Goal: Task Accomplishment & Management: Use online tool/utility

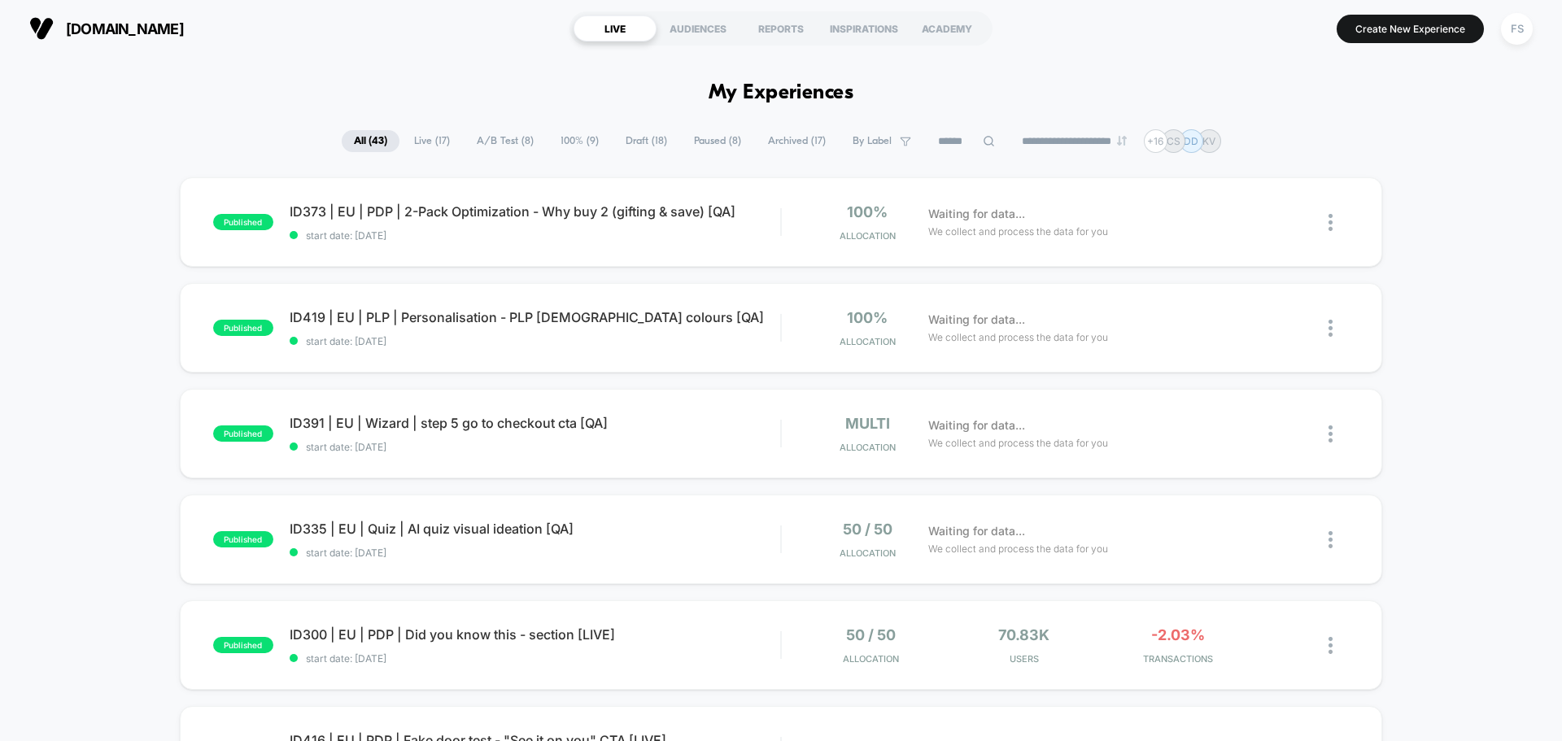
click at [1504, 3] on div "[DOMAIN_NAME] LIVE AUDIENCES REPORTS INSPIRATIONS ACADEMY Create New Experience…" at bounding box center [781, 28] width 1562 height 57
click at [1512, 26] on div "FS" at bounding box center [1517, 29] width 32 height 32
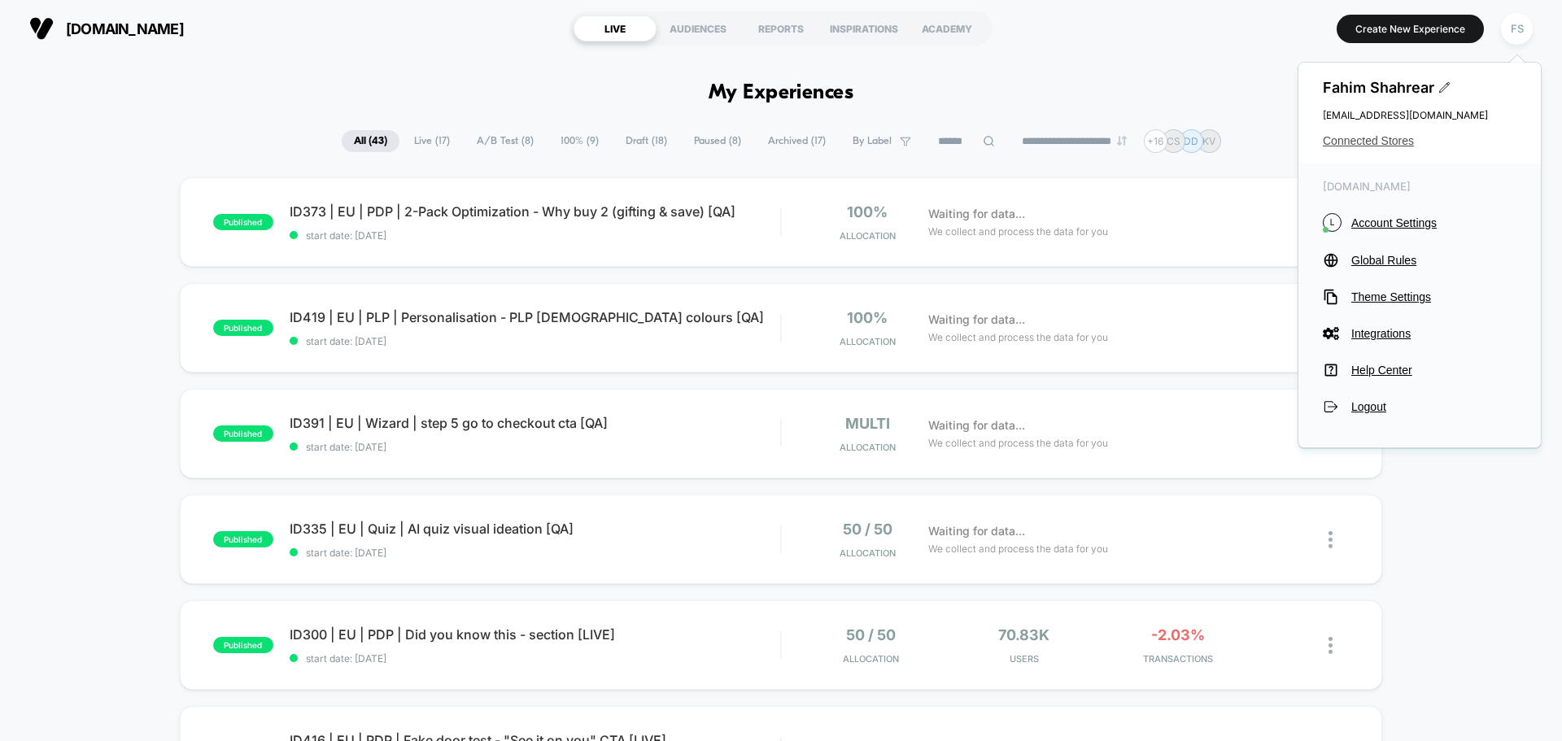
click at [1372, 146] on span "Connected Stores" at bounding box center [1420, 140] width 194 height 13
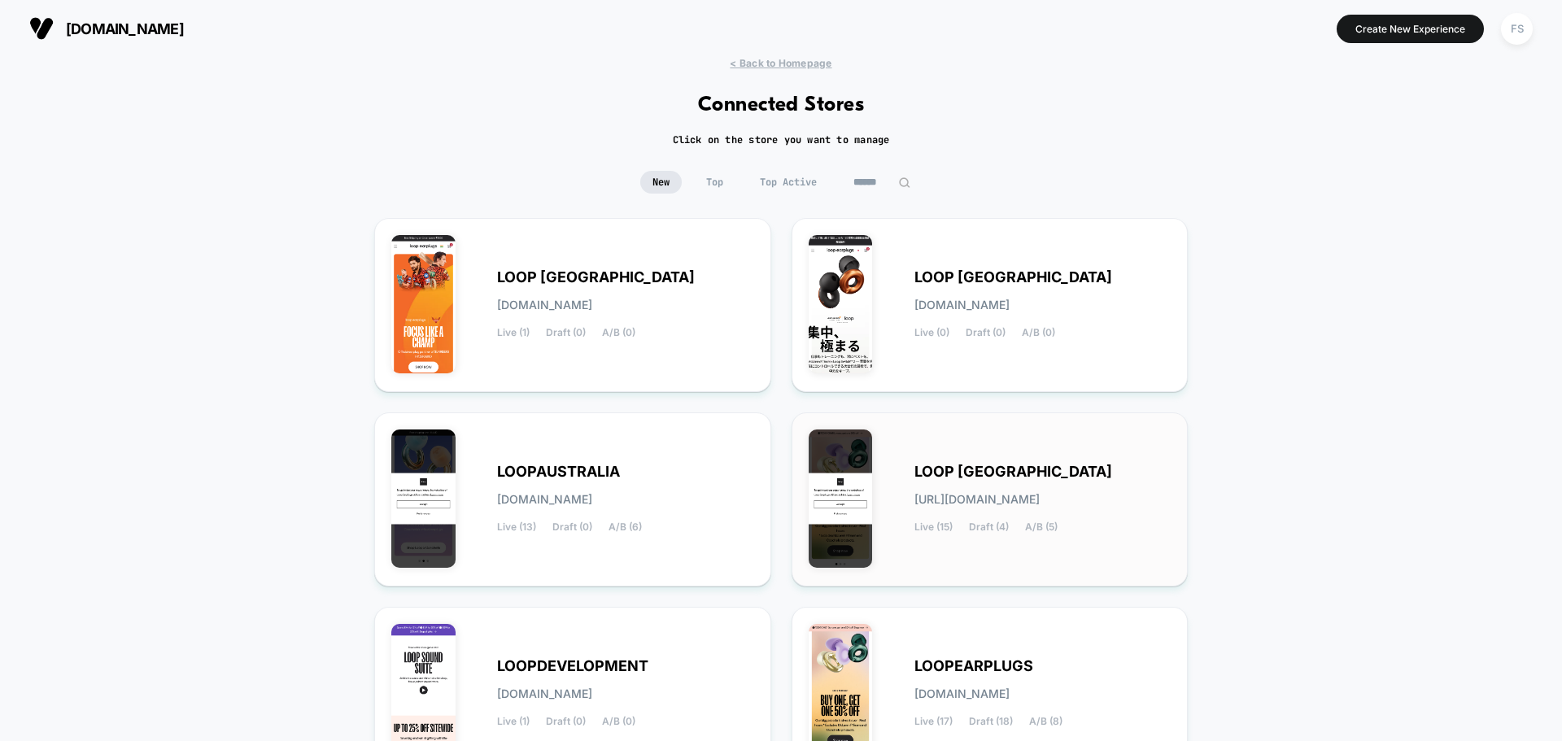
click at [1036, 461] on div "LOOP [GEOGRAPHIC_DATA] [URL][DOMAIN_NAME] Live (15) Draft (4) A/B (5)" at bounding box center [990, 500] width 363 height 140
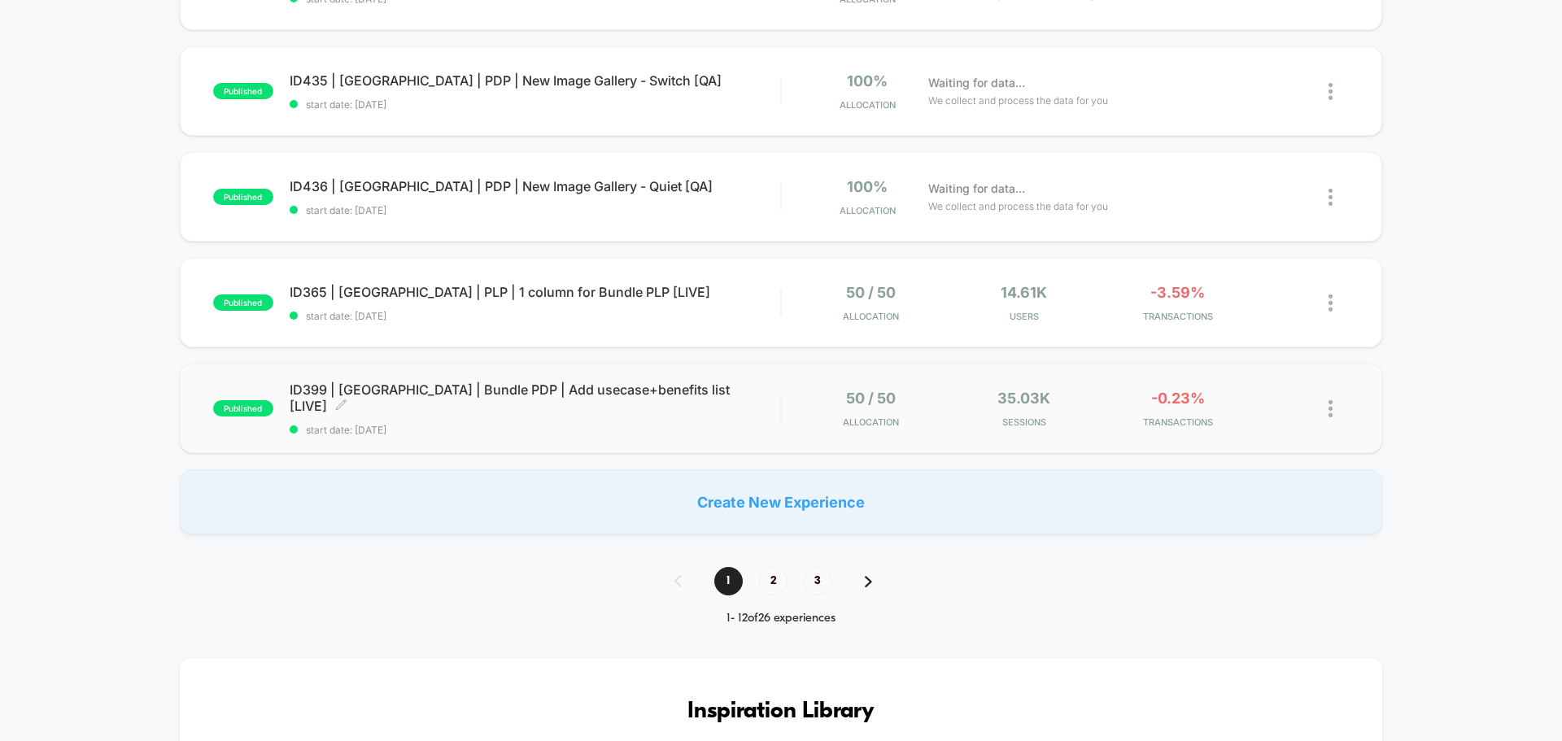
scroll to position [976, 0]
click at [871, 577] on img at bounding box center [868, 582] width 7 height 11
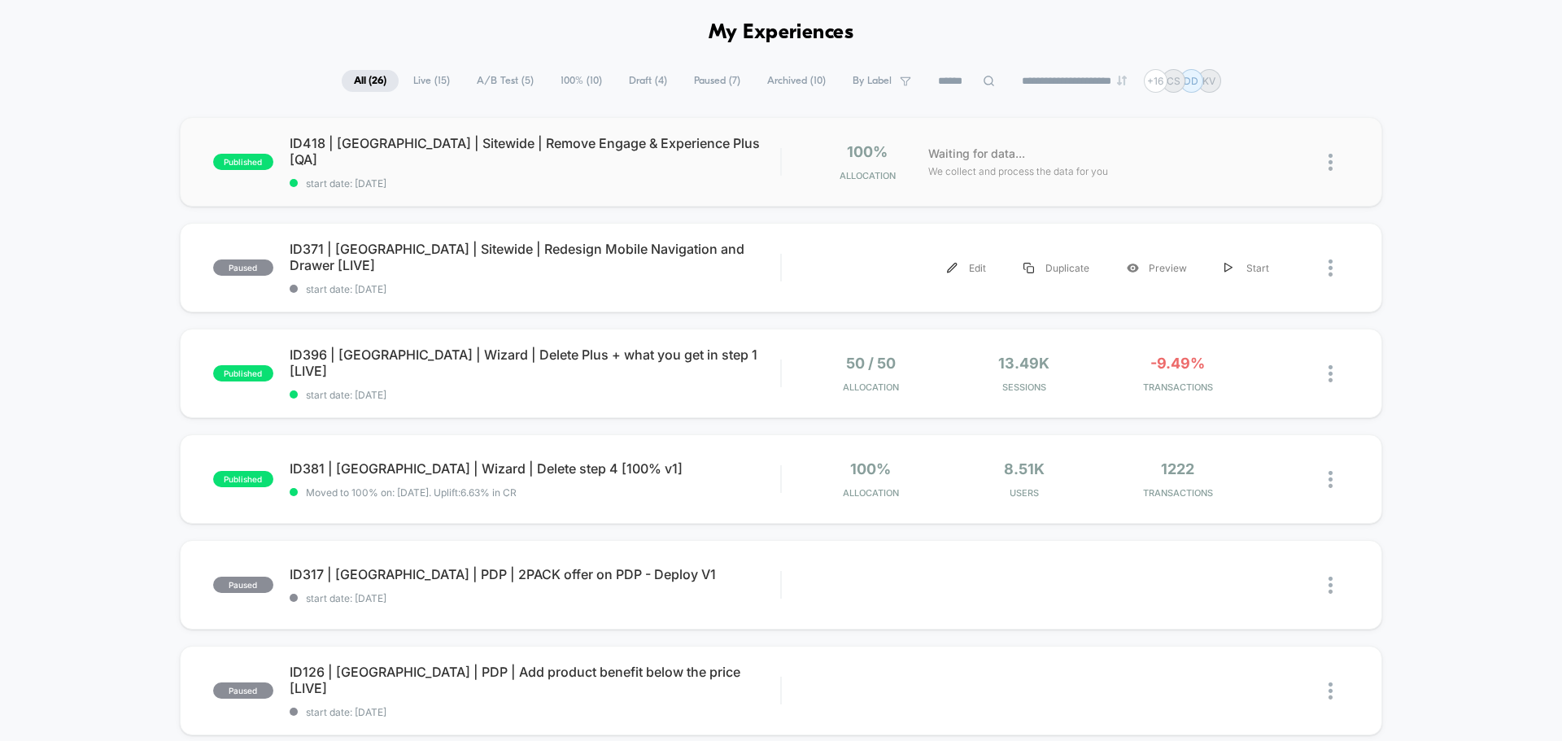
scroll to position [0, 0]
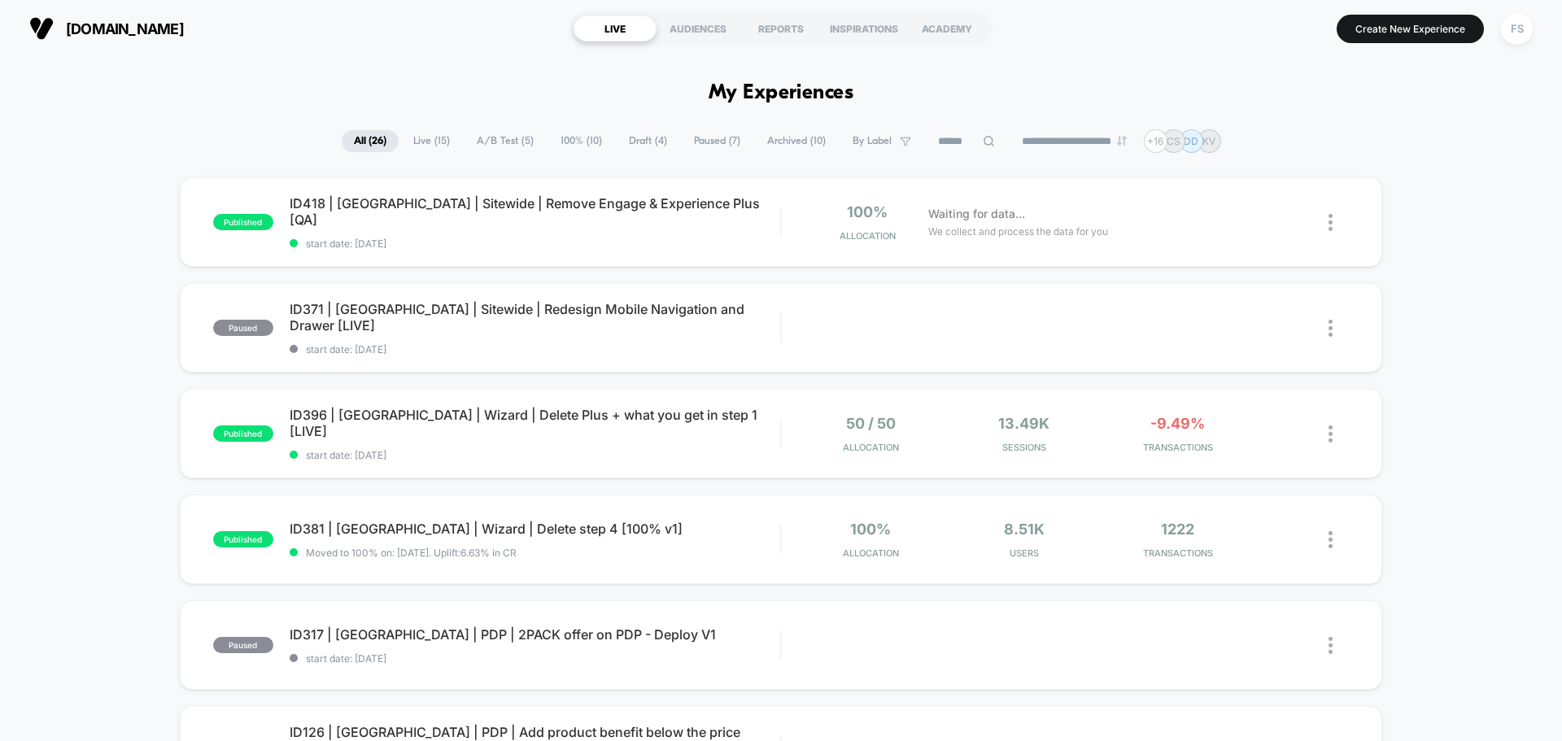
click at [948, 139] on input at bounding box center [966, 142] width 81 height 20
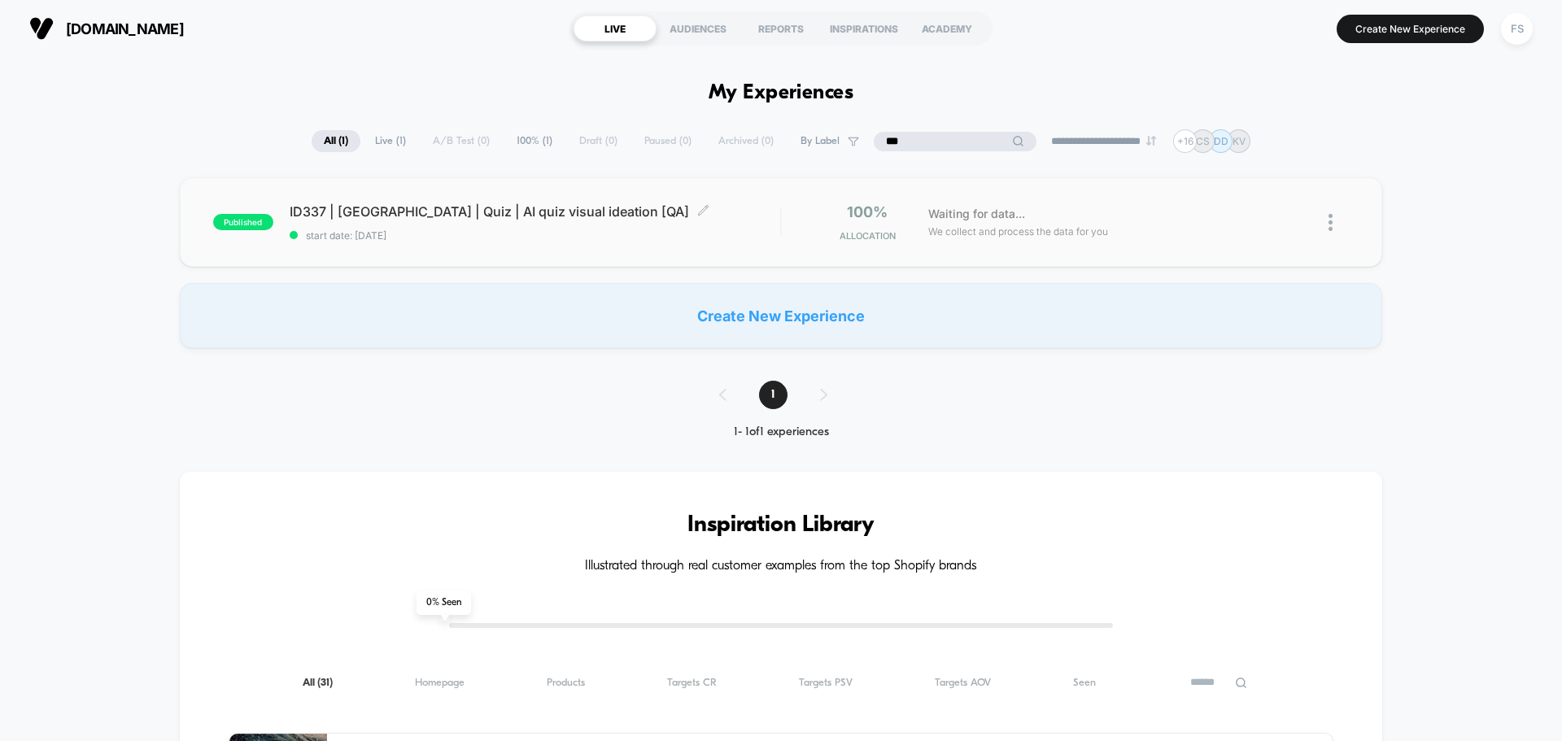
type input "***"
click at [452, 217] on span "ID337 | [GEOGRAPHIC_DATA] | Quiz | AI quiz visual ideation [QA] Click to edit e…" at bounding box center [535, 211] width 491 height 16
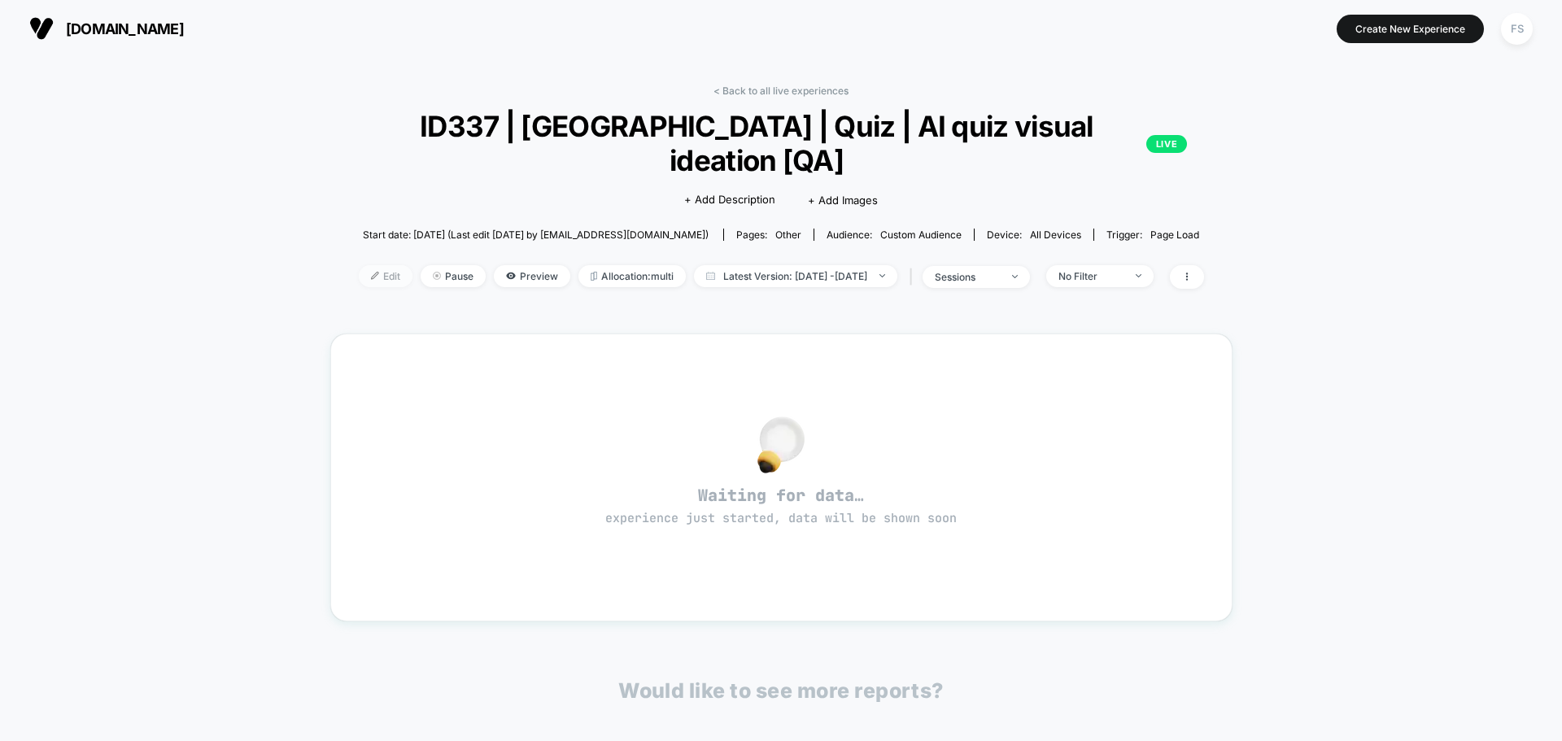
click at [359, 265] on span "Edit" at bounding box center [386, 276] width 54 height 22
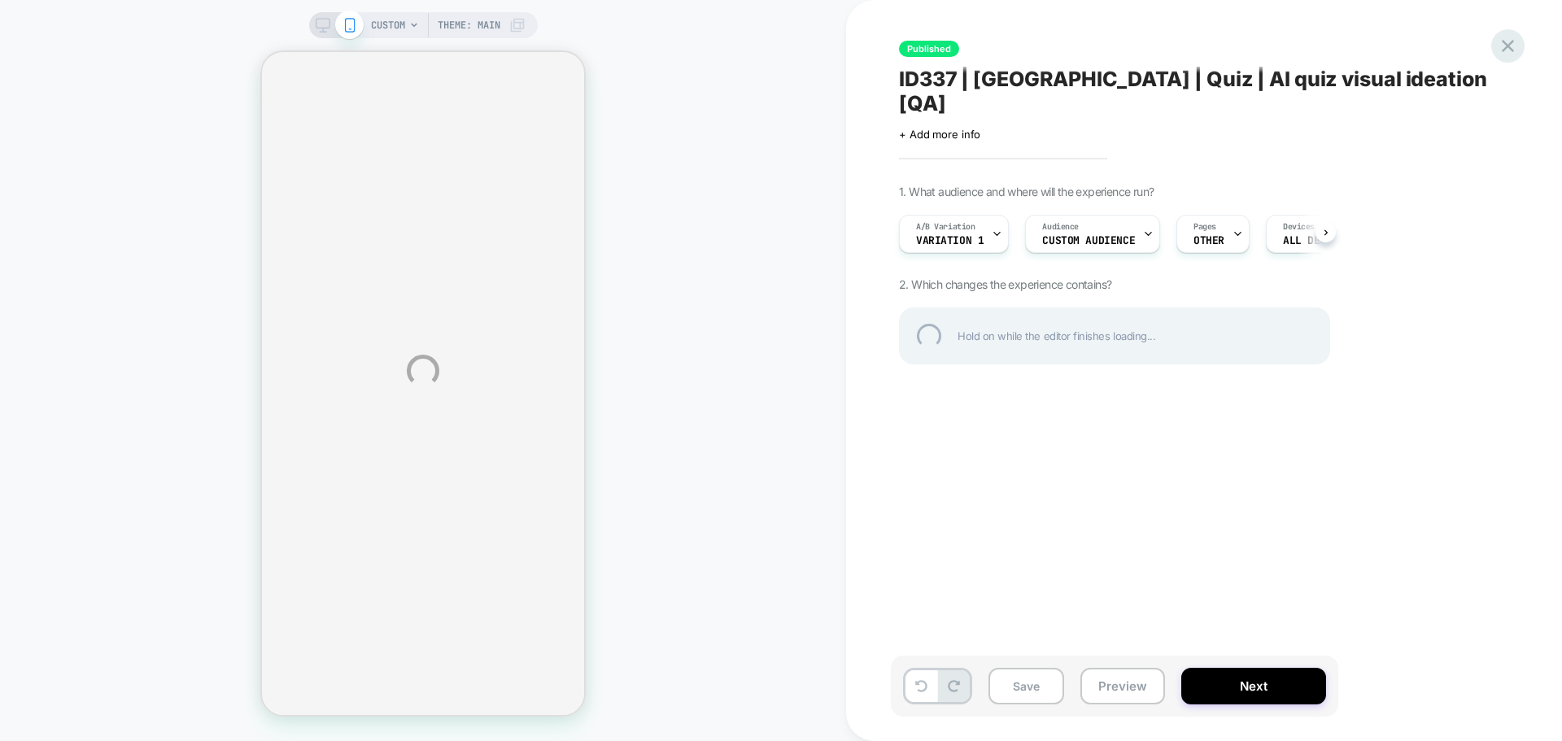
click at [1515, 50] on div at bounding box center [1507, 45] width 33 height 33
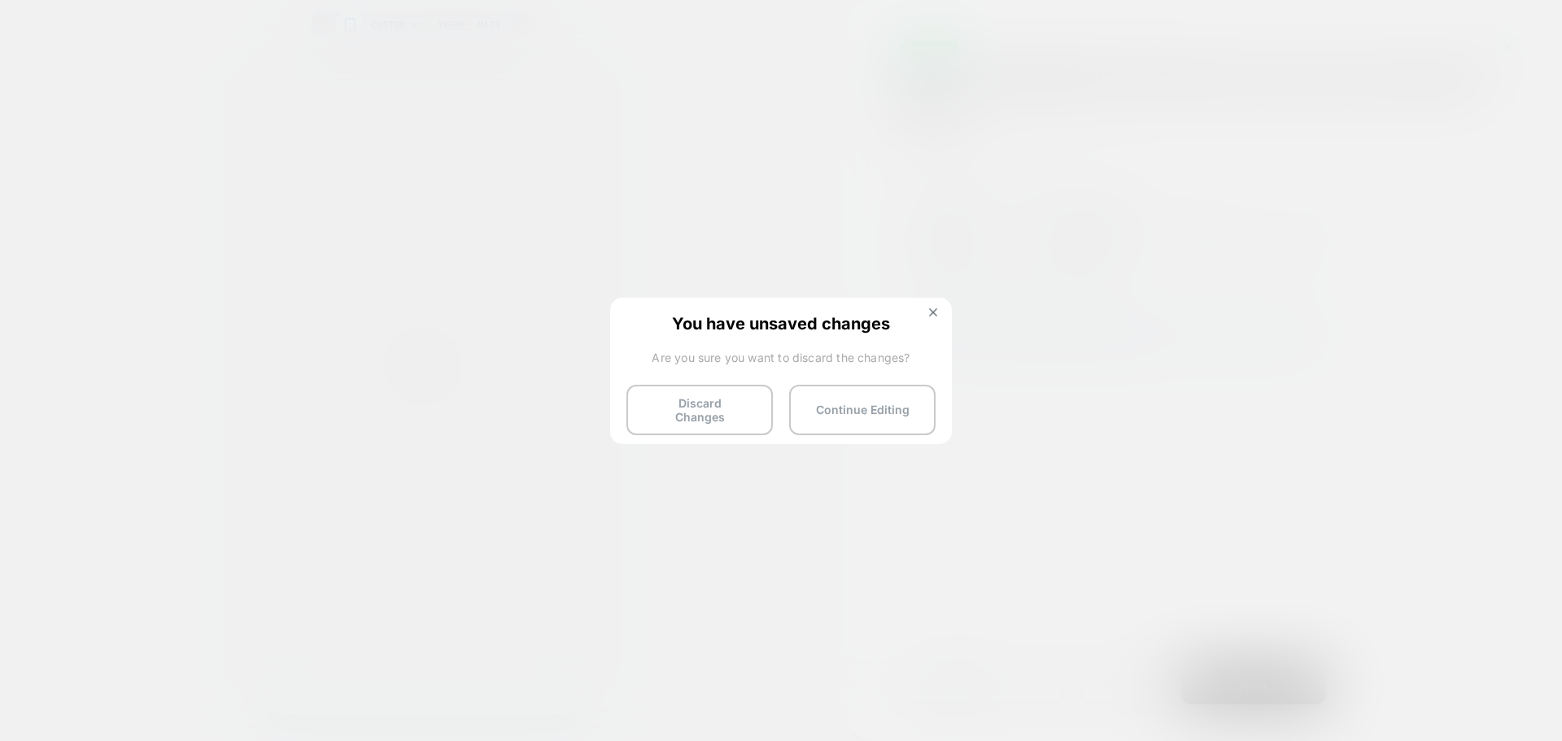
click at [676, 433] on div "You have unsaved changes Are you sure you want to discard the changes? Discard …" at bounding box center [781, 370] width 342 height 144
click at [679, 404] on button "Discard Changes" at bounding box center [699, 410] width 146 height 50
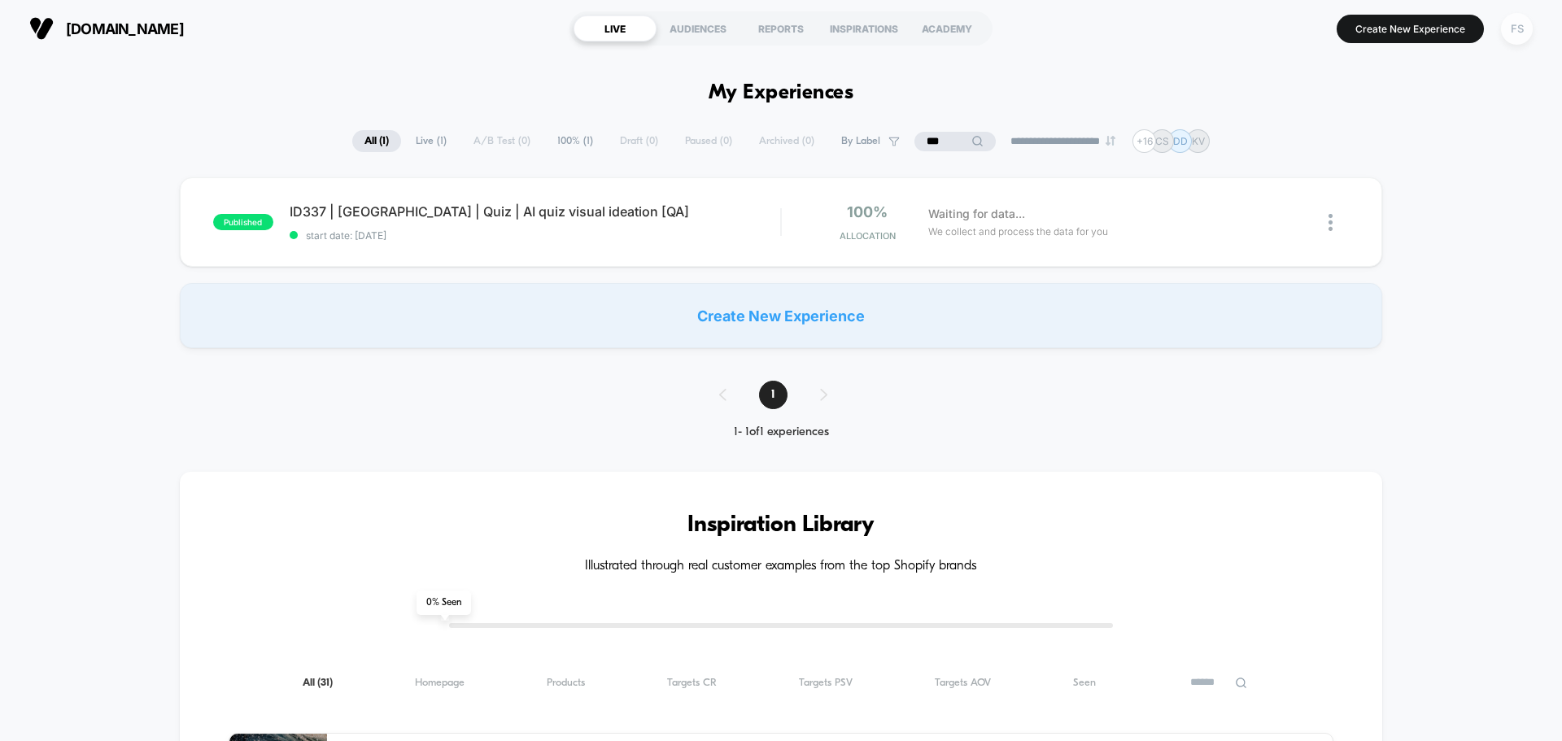
click at [1526, 33] on div "FS" at bounding box center [1517, 29] width 32 height 32
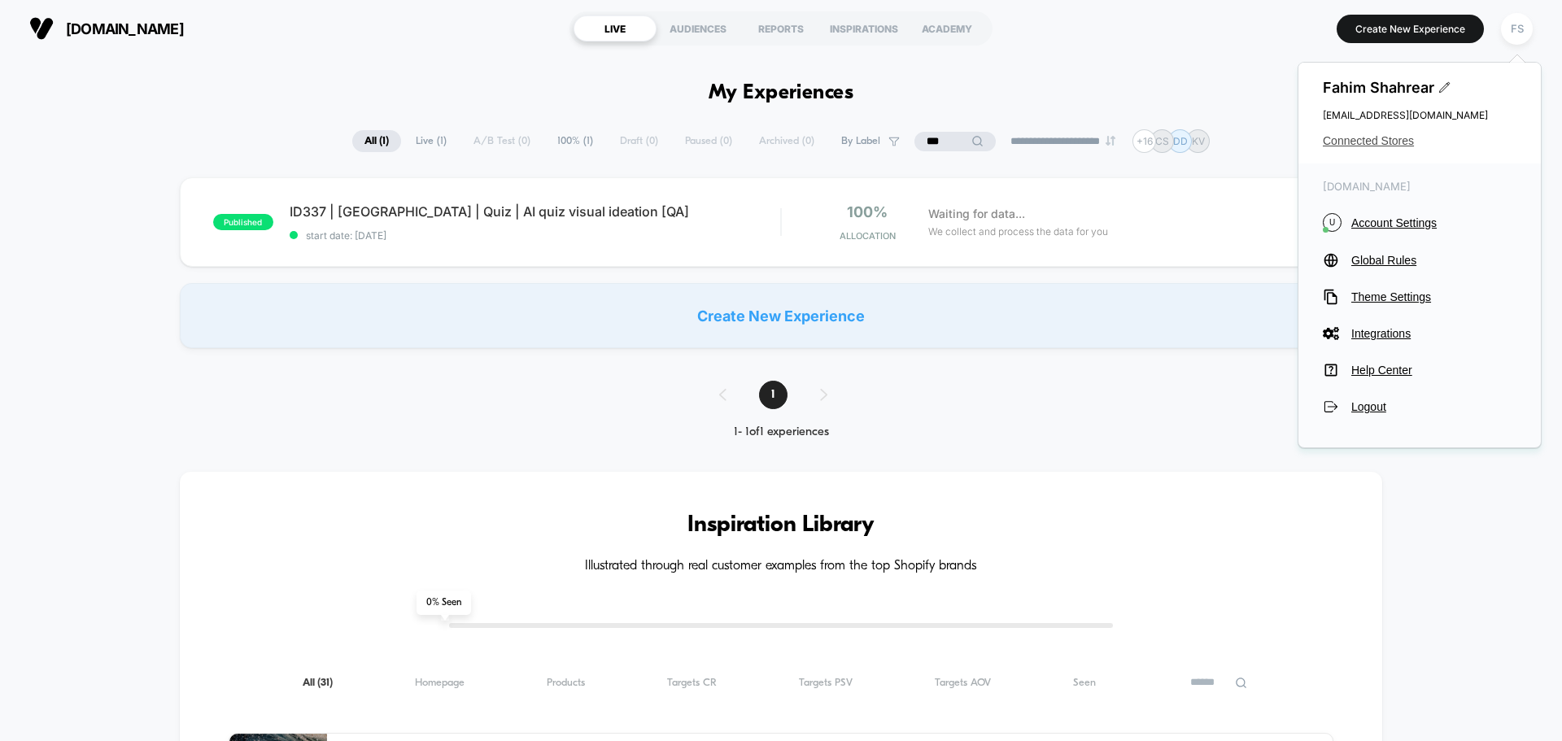
click at [1350, 139] on span "Connected Stores" at bounding box center [1420, 140] width 194 height 13
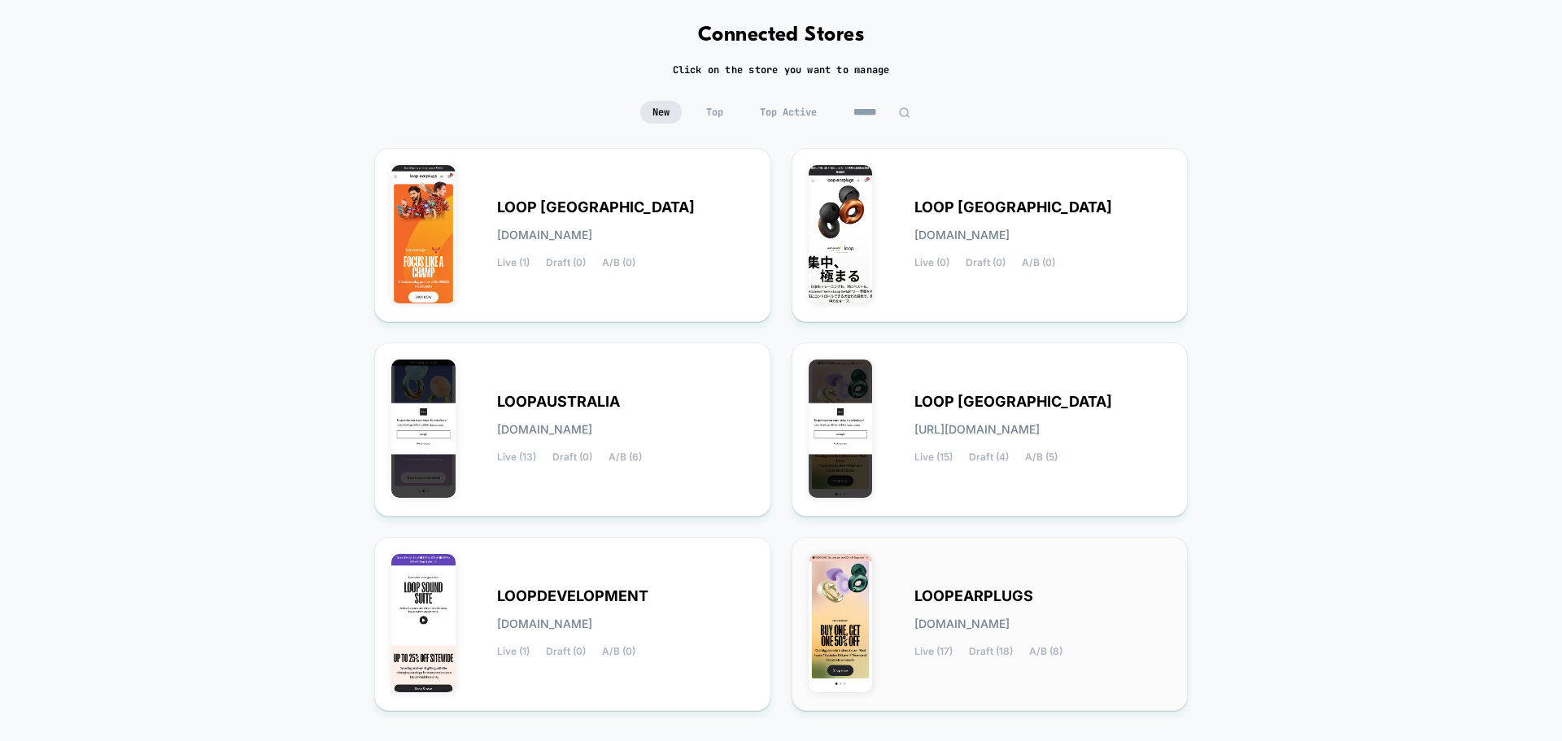
scroll to position [172, 0]
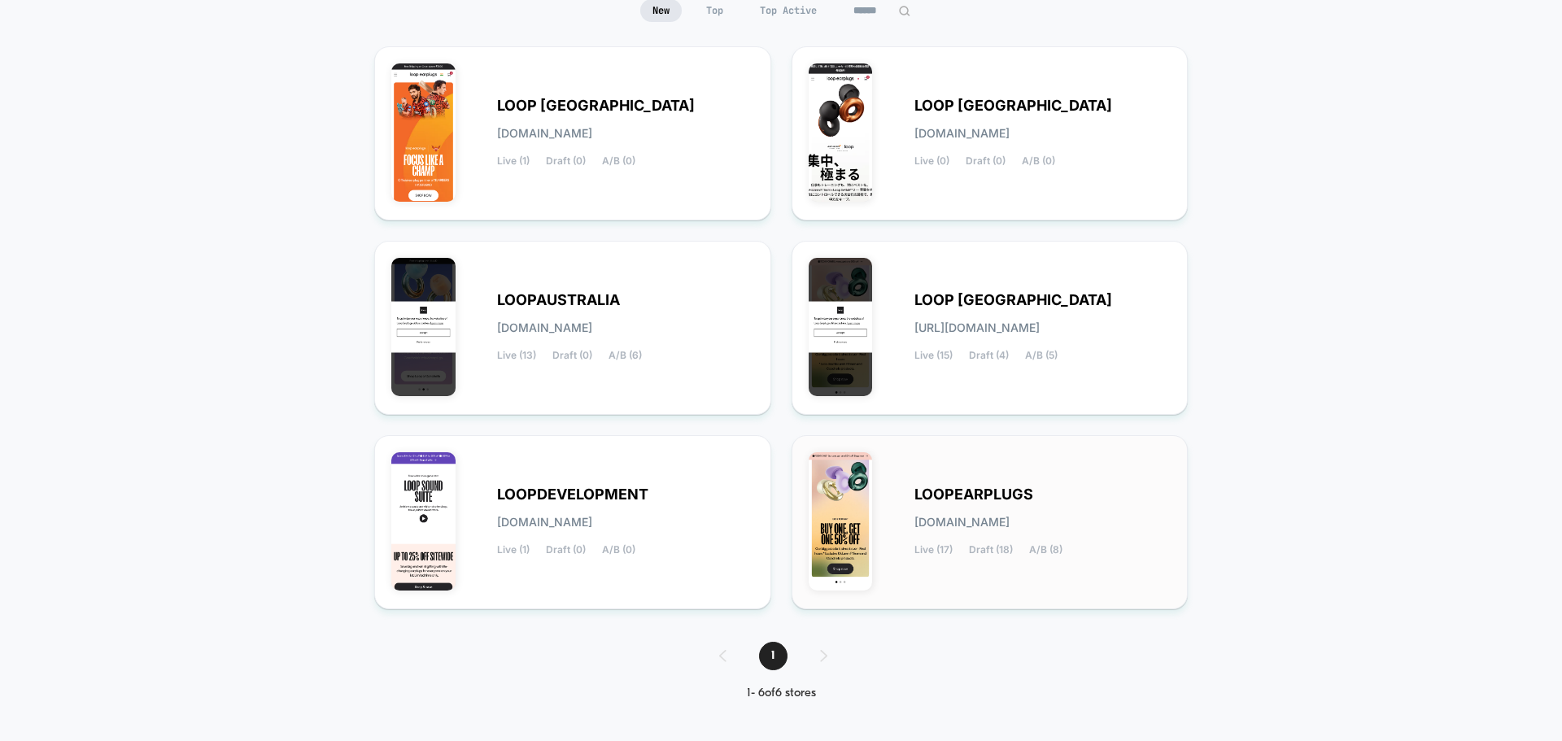
click at [915, 497] on span "LOOPEARPLUGS" at bounding box center [973, 494] width 119 height 11
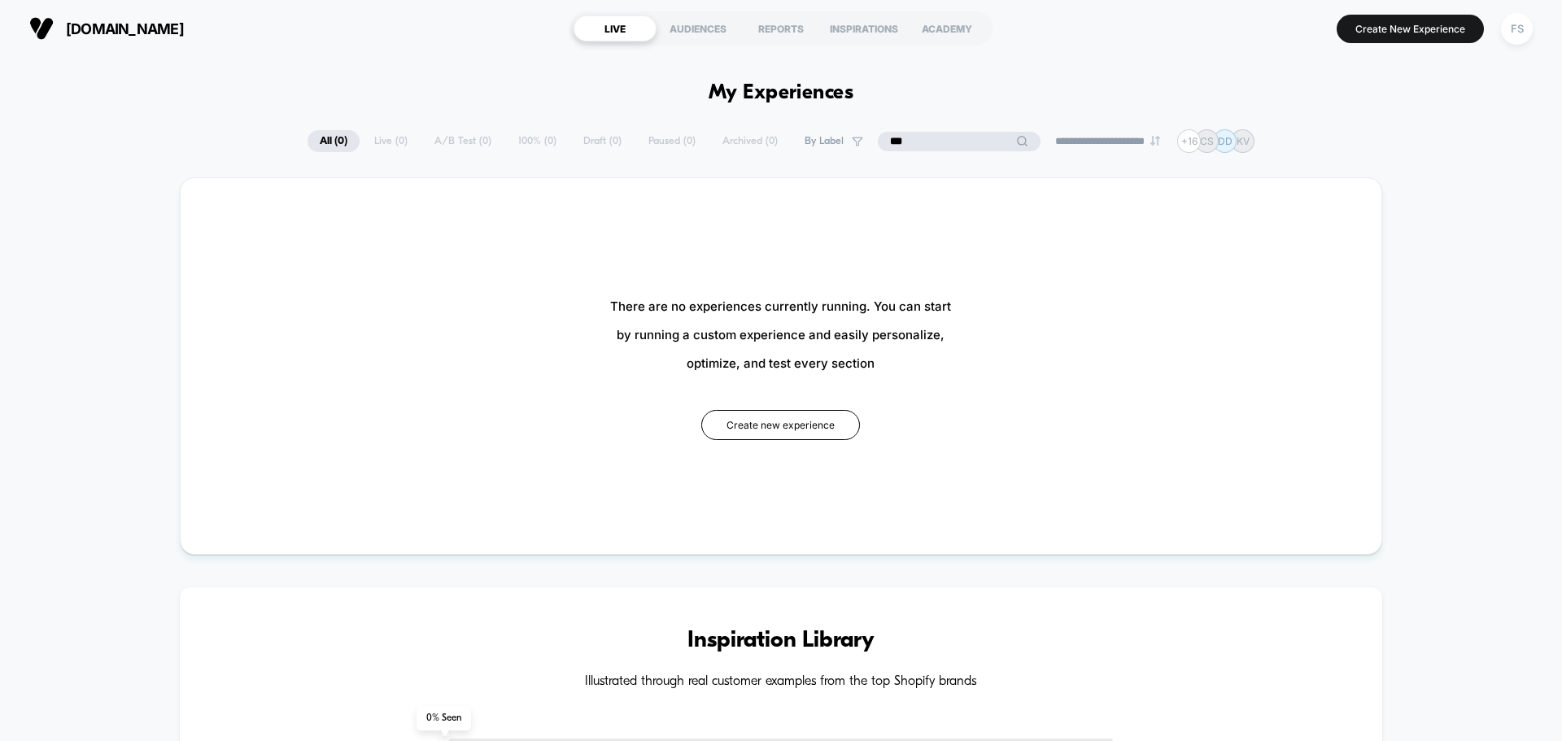
click at [928, 150] on input "***" at bounding box center [959, 142] width 163 height 20
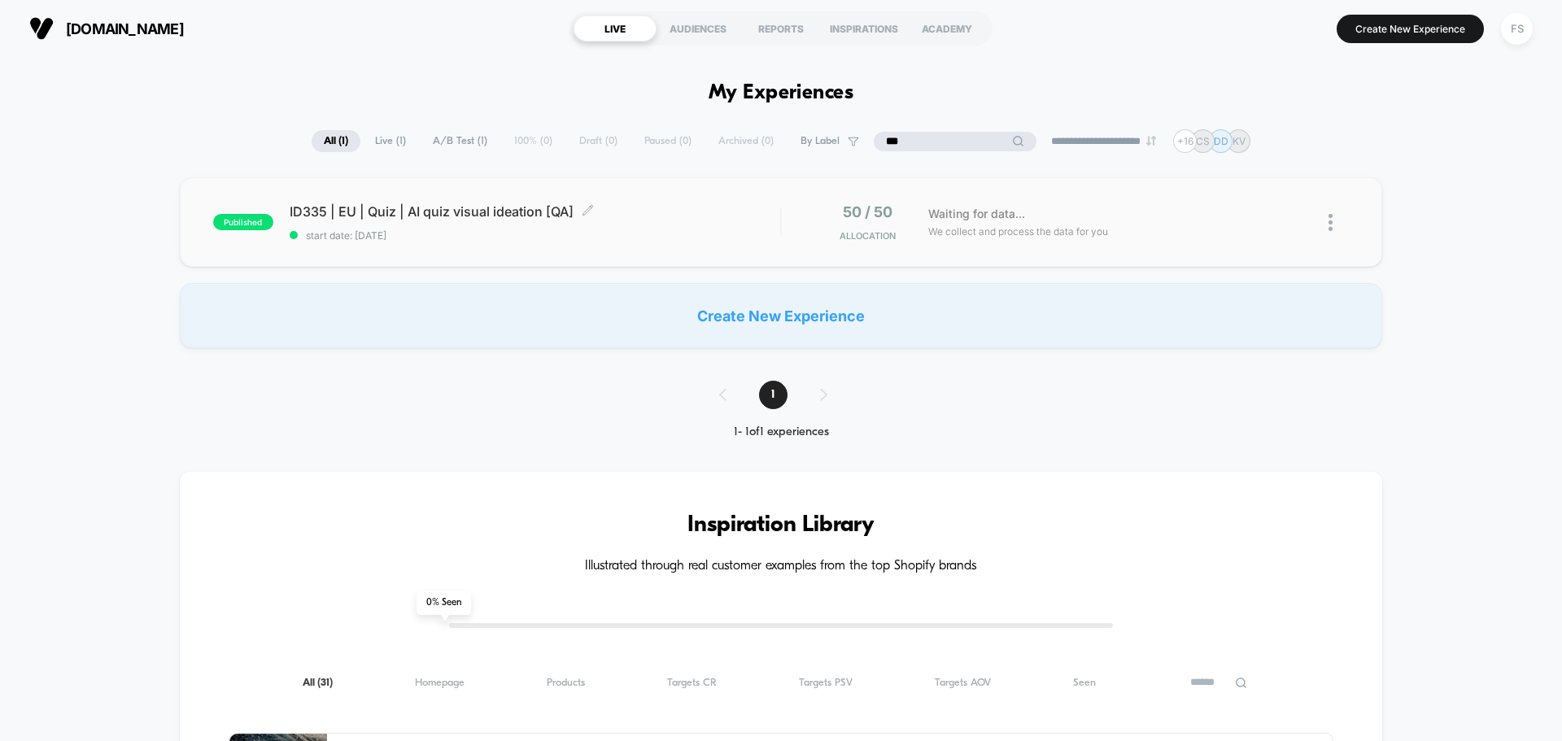
type input "***"
click at [340, 225] on div "ID335 | EU | Quiz | AI quiz visual ideation [QA] Click to edit experience detai…" at bounding box center [535, 222] width 491 height 38
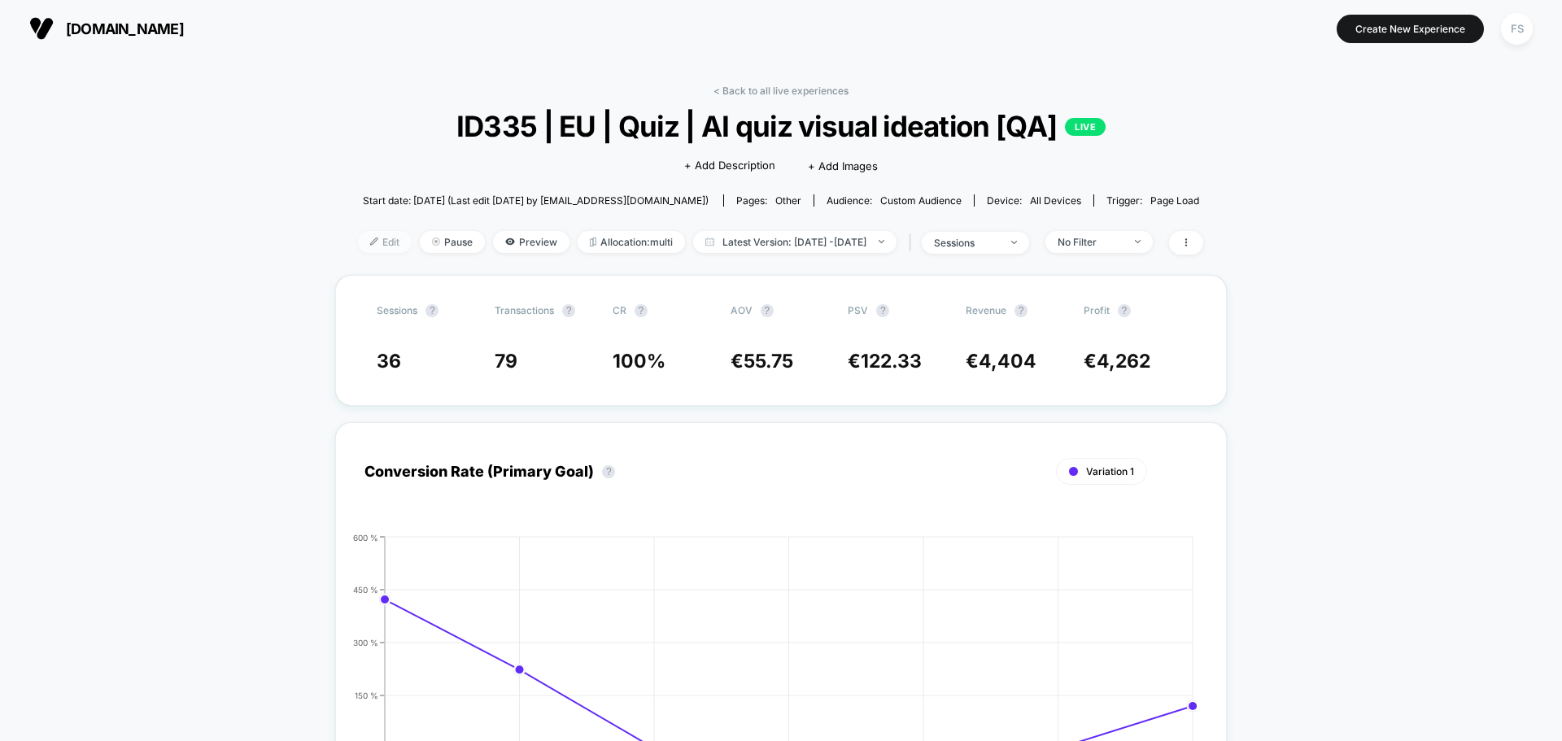
click at [358, 249] on span "Edit" at bounding box center [385, 242] width 54 height 22
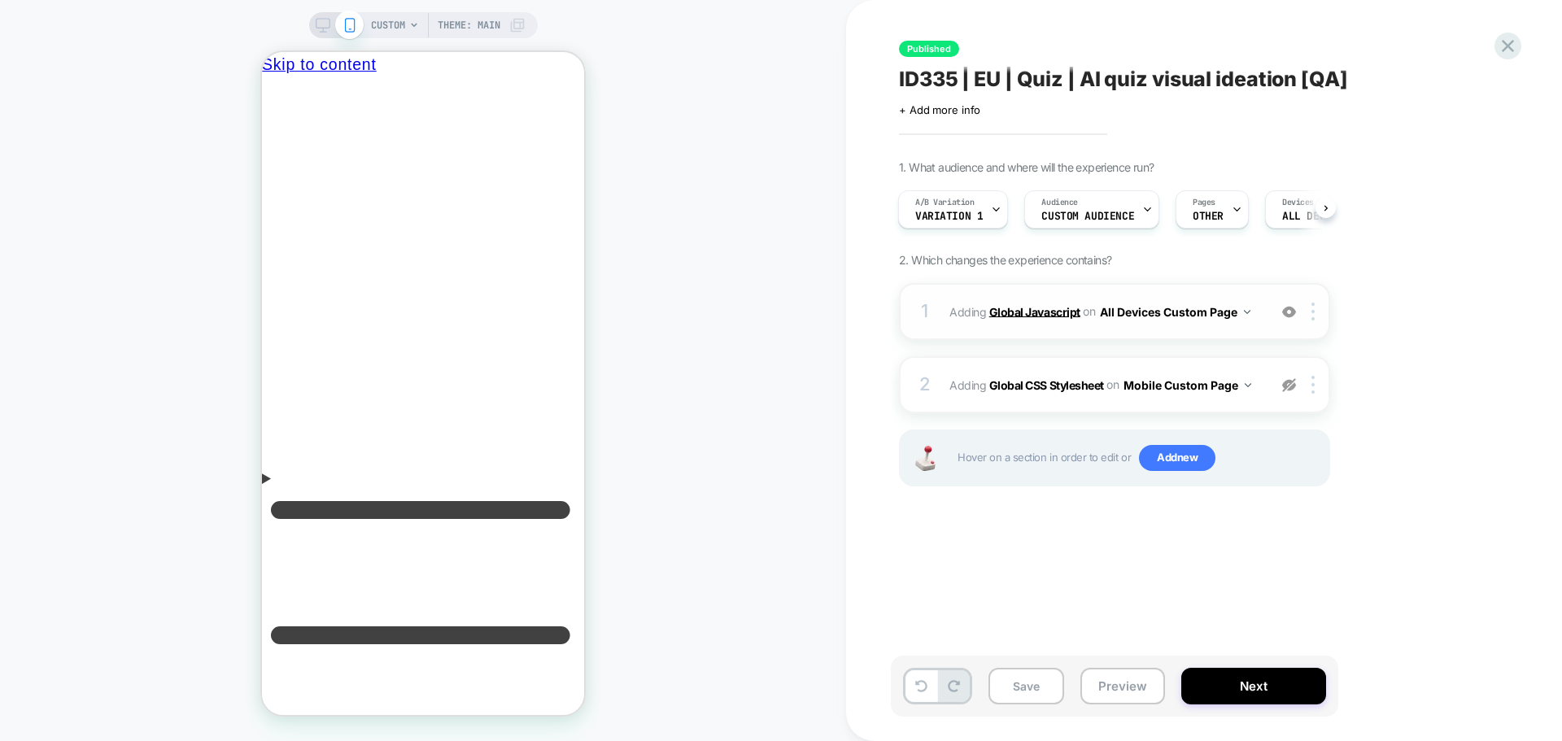
click at [1019, 312] on b "Global Javascript" at bounding box center [1034, 311] width 91 height 14
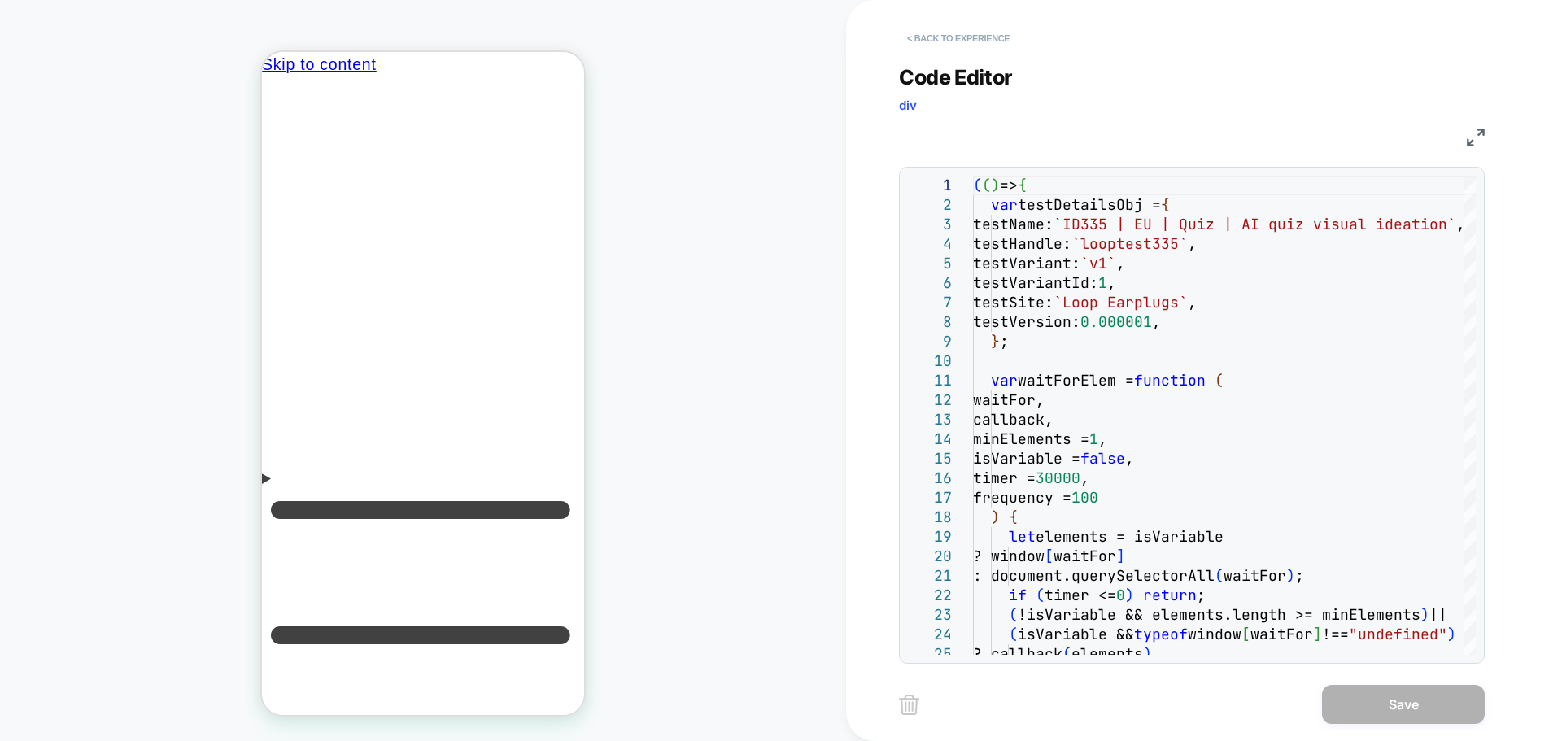
click at [910, 42] on button "< Back to experience" at bounding box center [958, 38] width 119 height 26
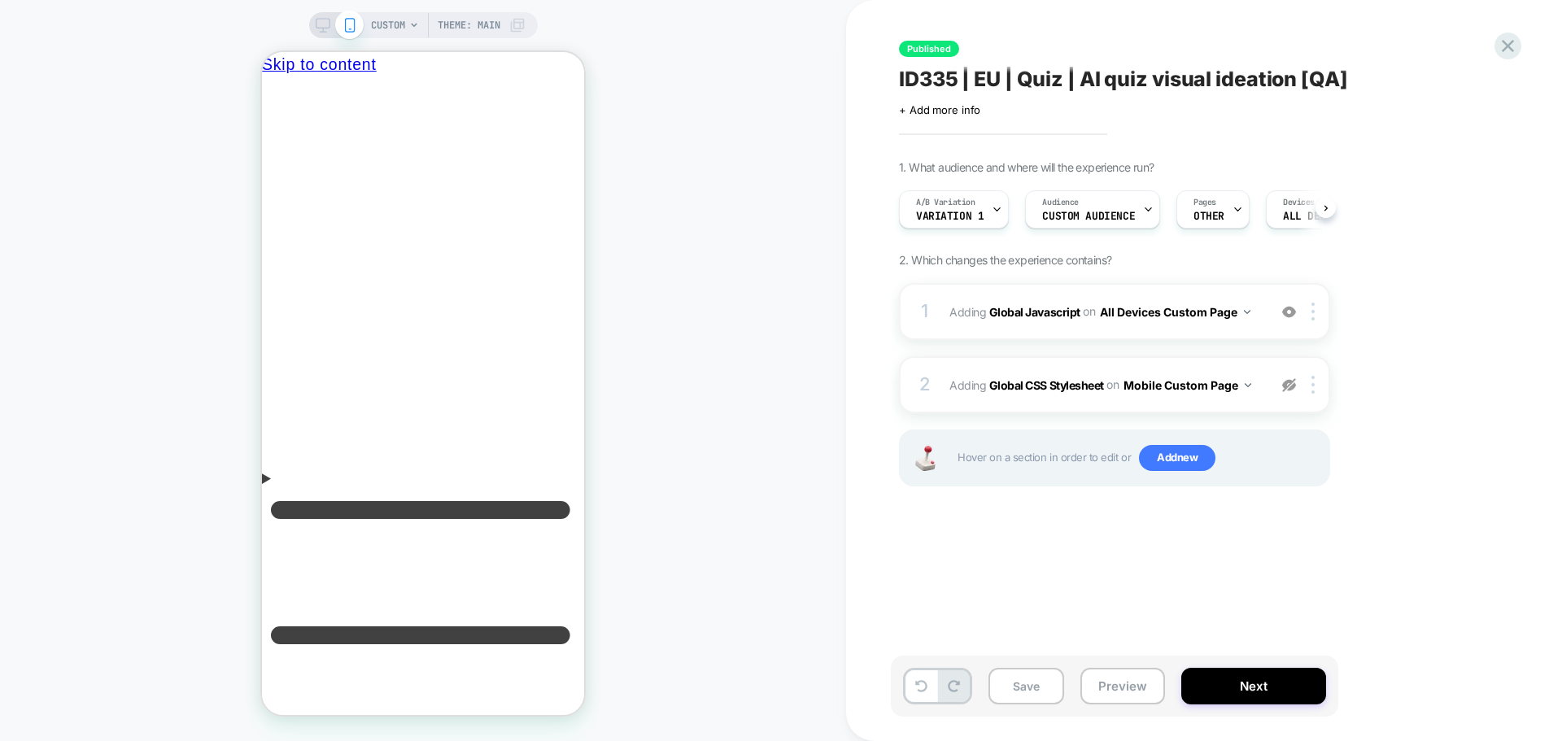
scroll to position [0, 1]
click at [996, 204] on icon at bounding box center [996, 209] width 11 height 11
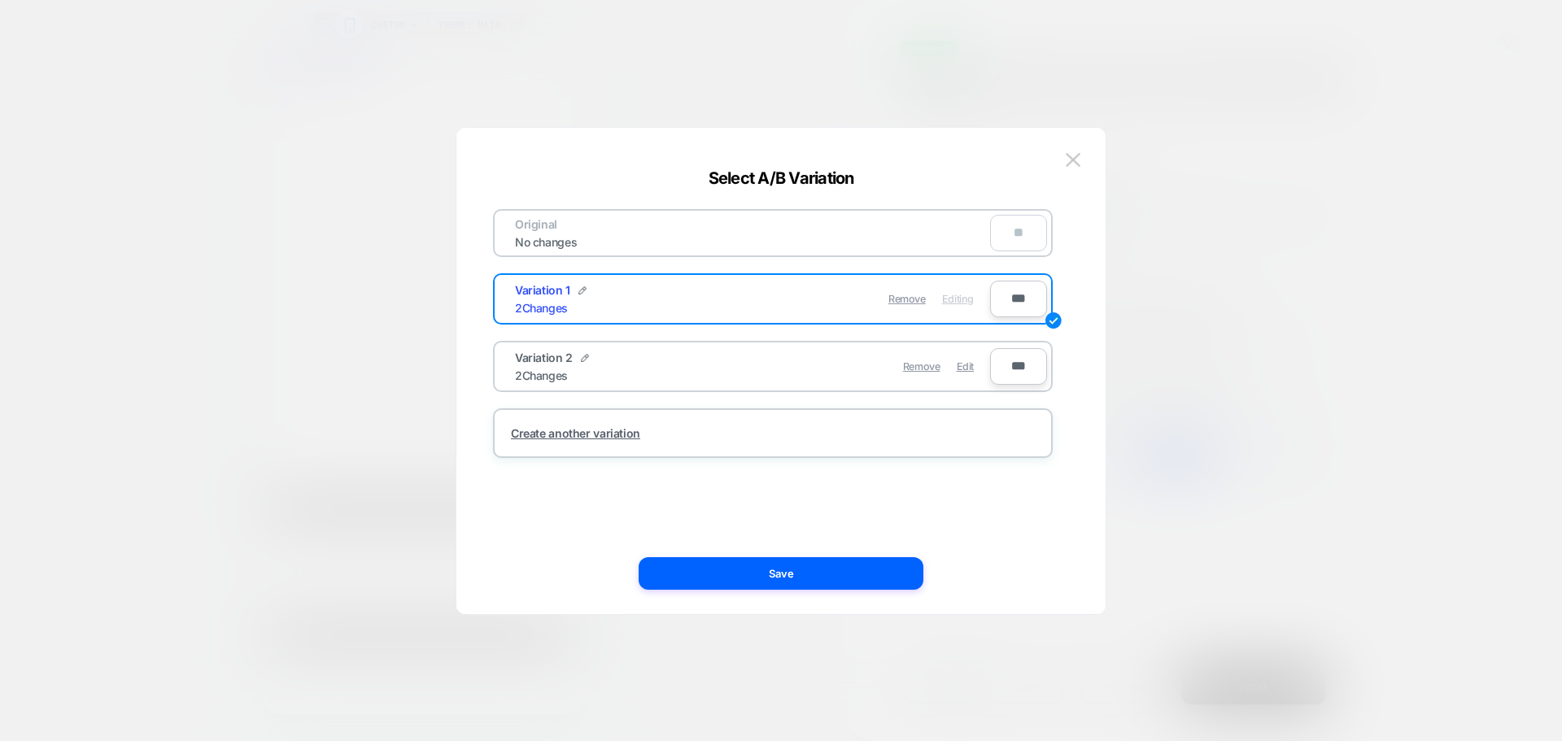
click at [977, 361] on div "Remove Edit" at bounding box center [866, 367] width 229 height 32
click at [958, 373] on div "Edit" at bounding box center [965, 367] width 17 height 32
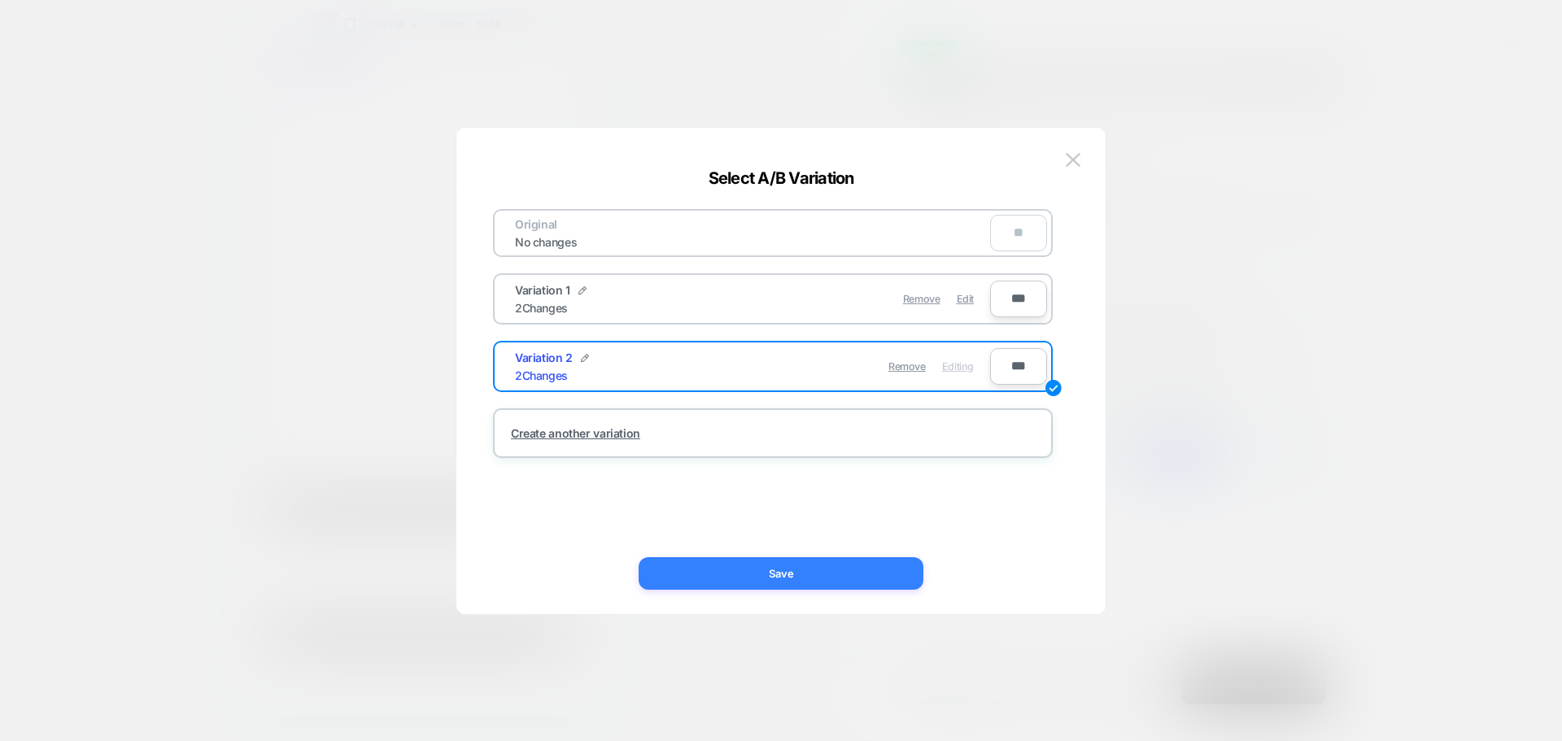
click at [819, 573] on button "Save" at bounding box center [781, 573] width 285 height 33
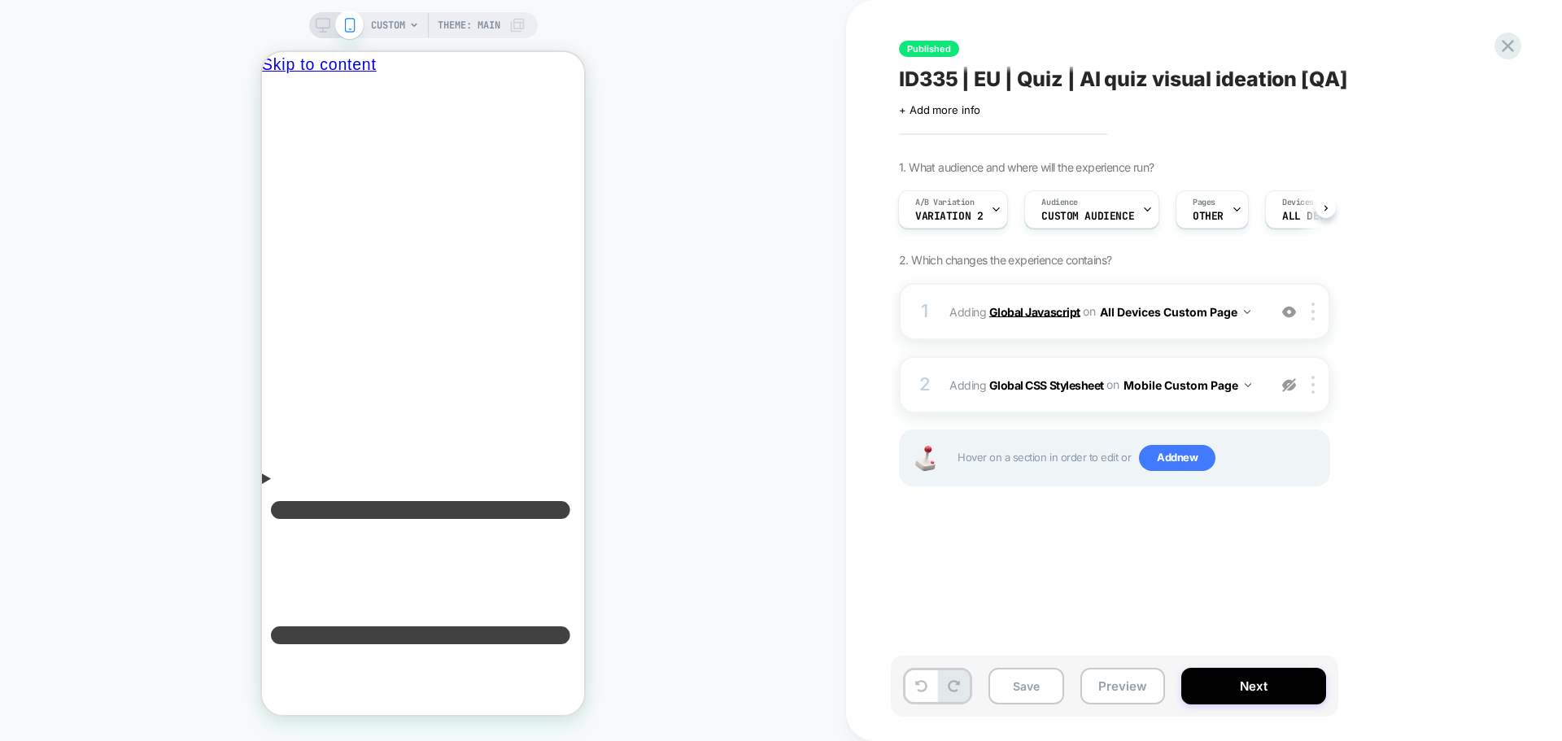
click at [1036, 314] on b "Global Javascript" at bounding box center [1034, 311] width 91 height 14
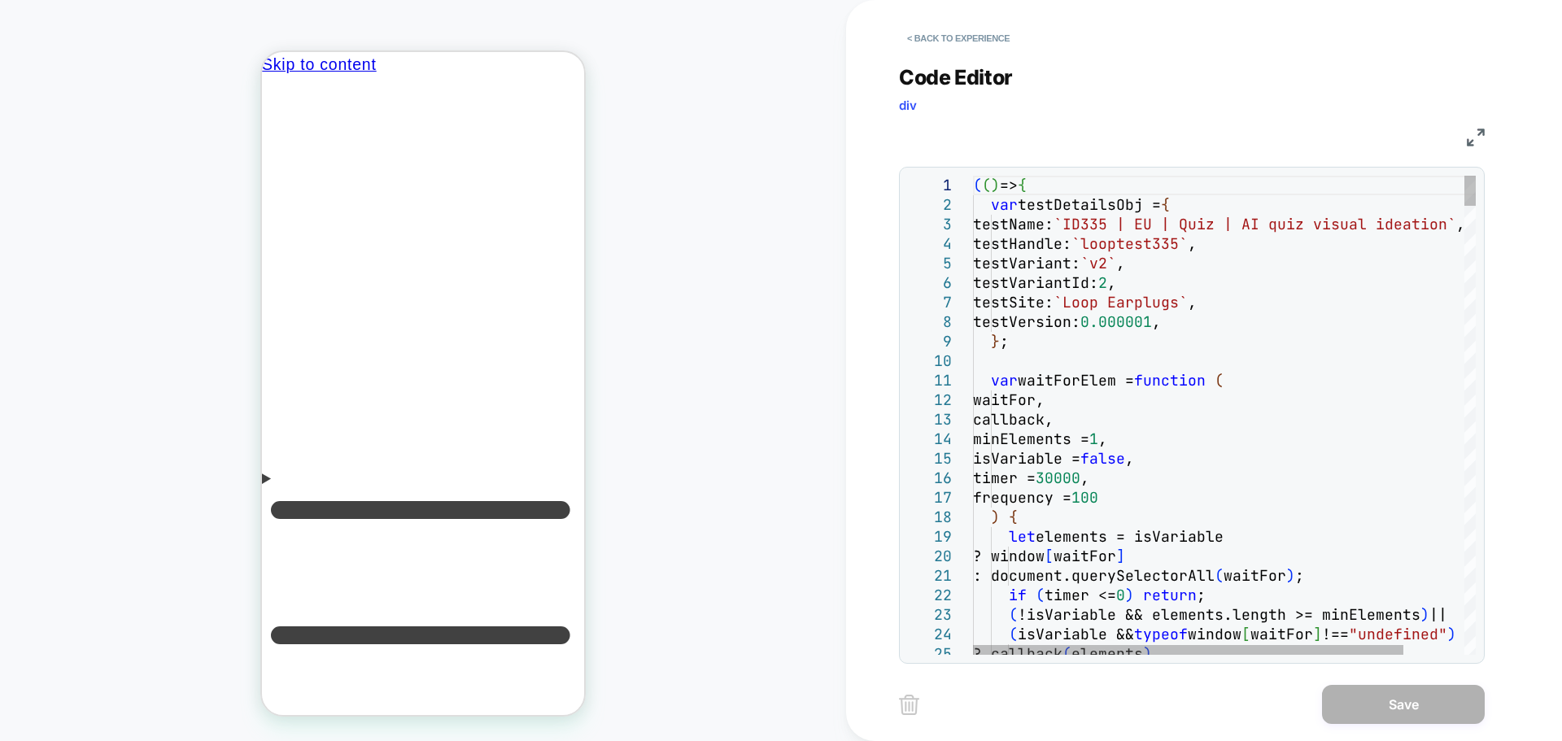
scroll to position [0, 0]
click at [1476, 134] on img at bounding box center [1476, 138] width 18 height 18
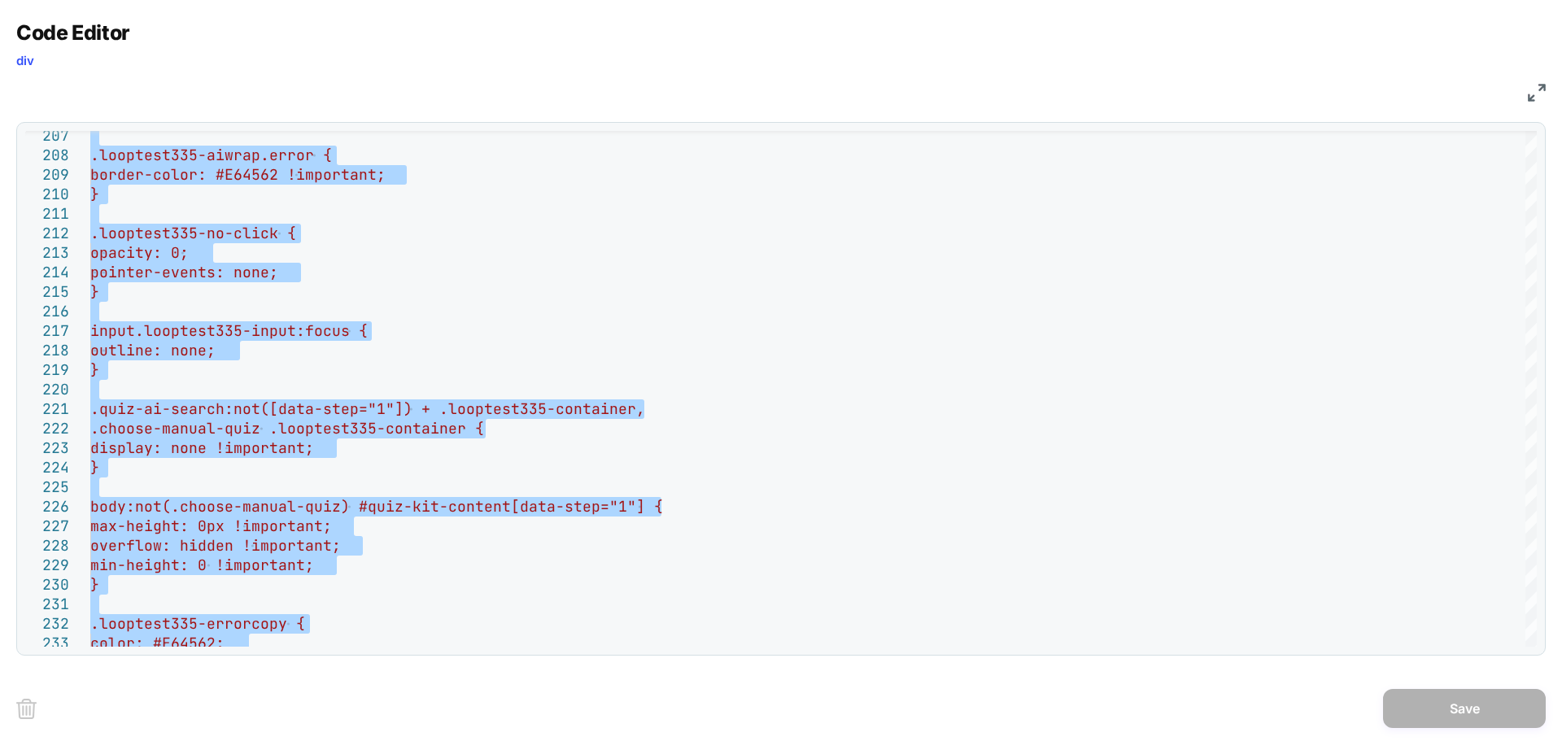
type textarea "**********"
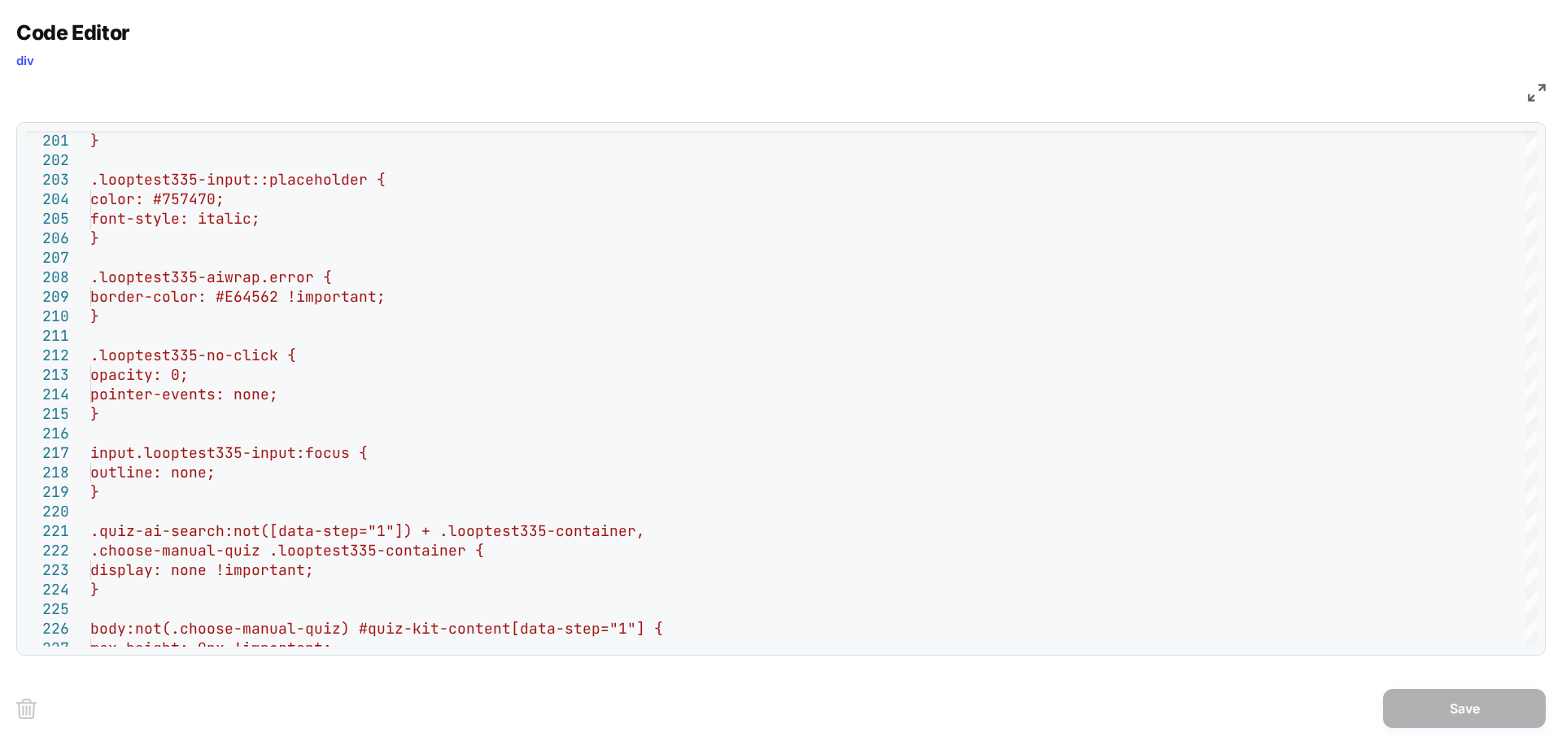
click at [1532, 94] on img at bounding box center [1537, 93] width 18 height 18
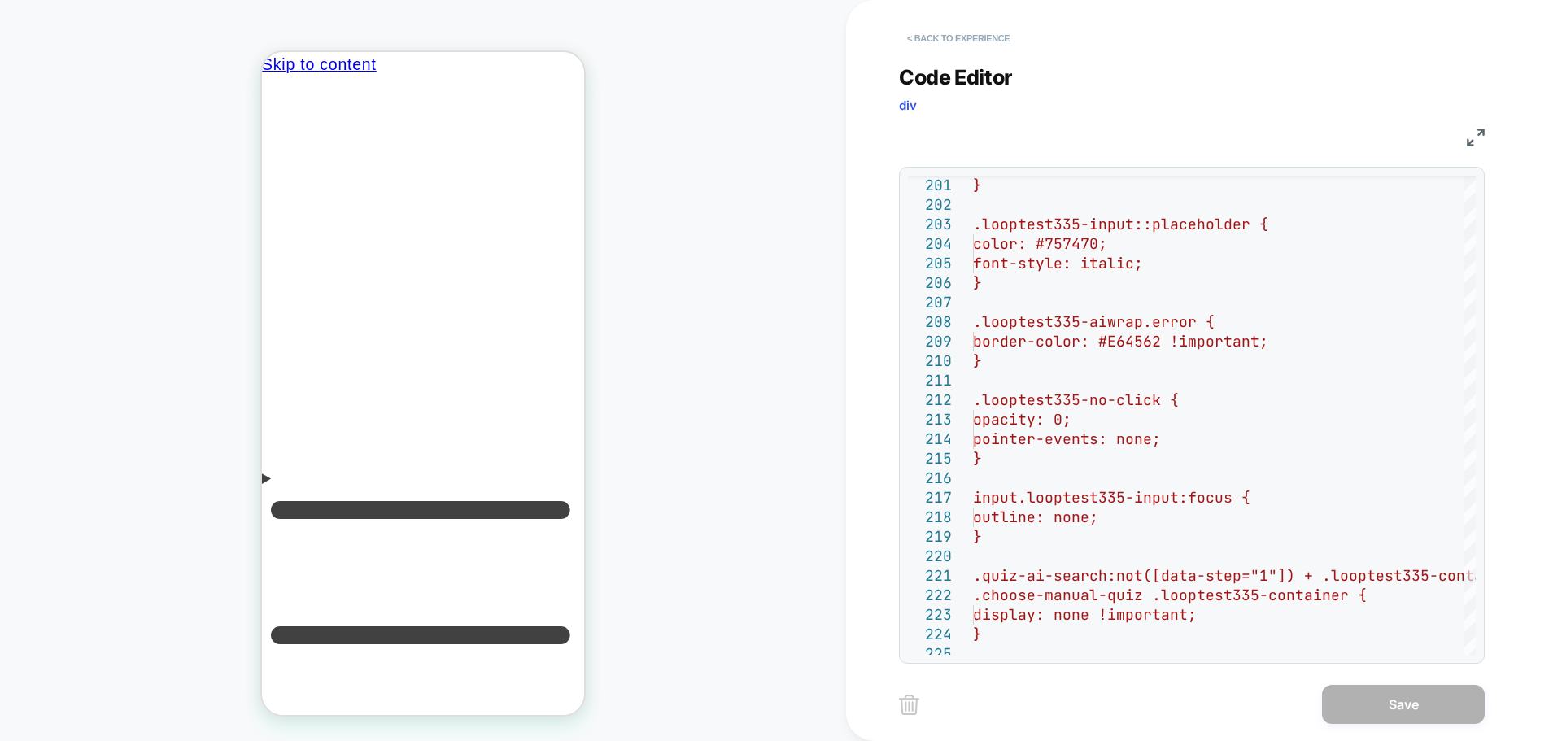
click at [972, 42] on button "< Back to experience" at bounding box center [958, 38] width 119 height 26
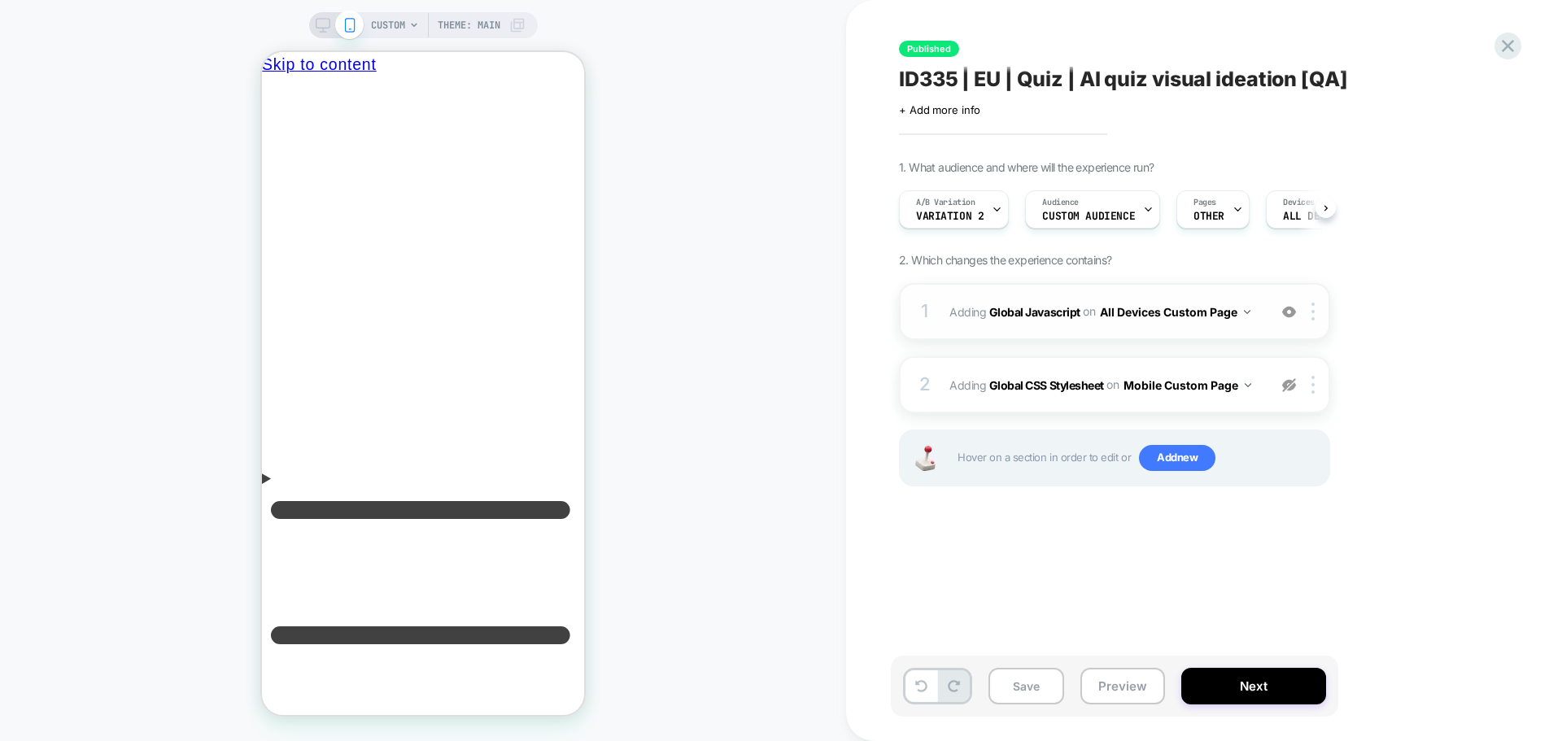
scroll to position [0, 1]
click at [957, 215] on span "Variation 2" at bounding box center [949, 216] width 68 height 11
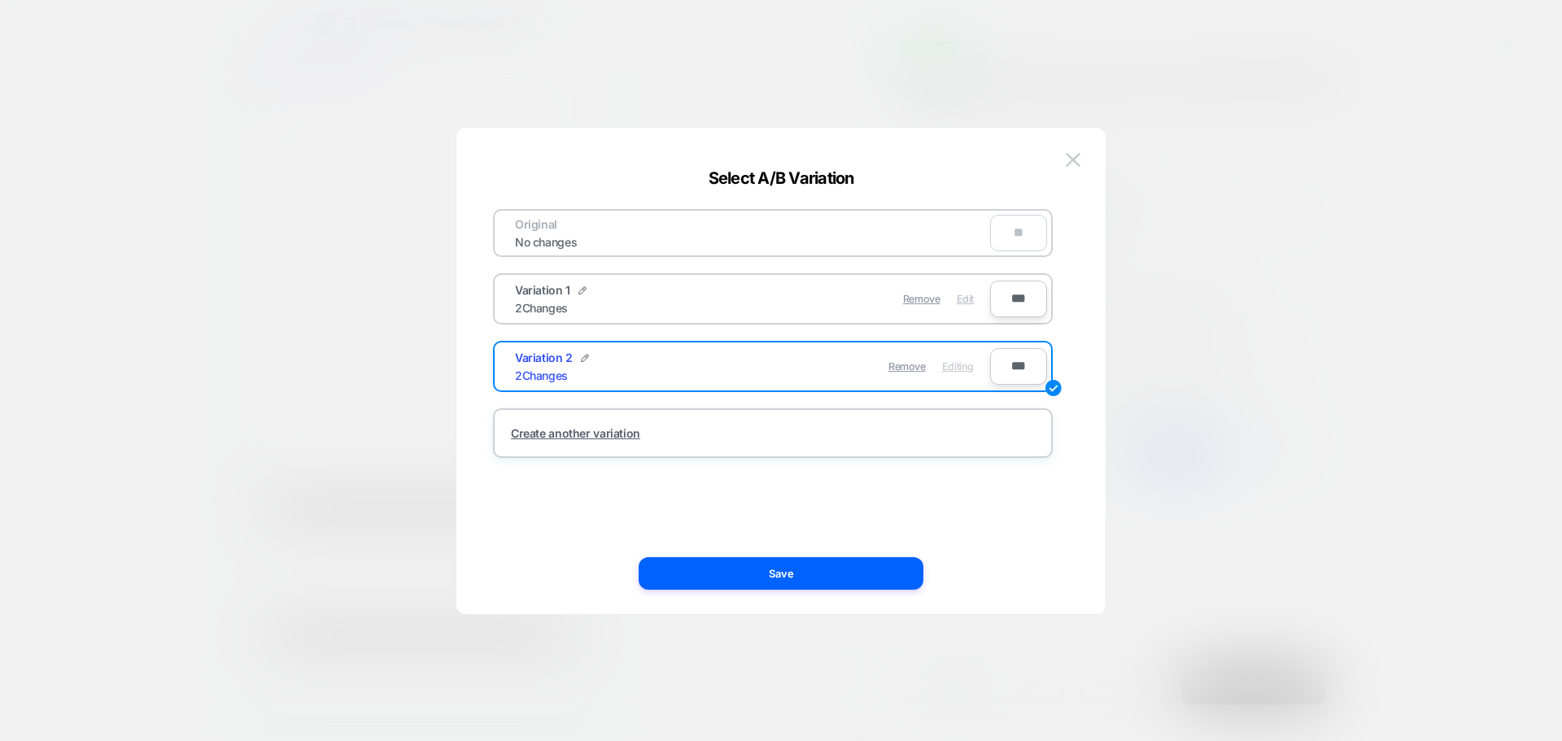
click at [959, 303] on span "Edit" at bounding box center [965, 299] width 17 height 12
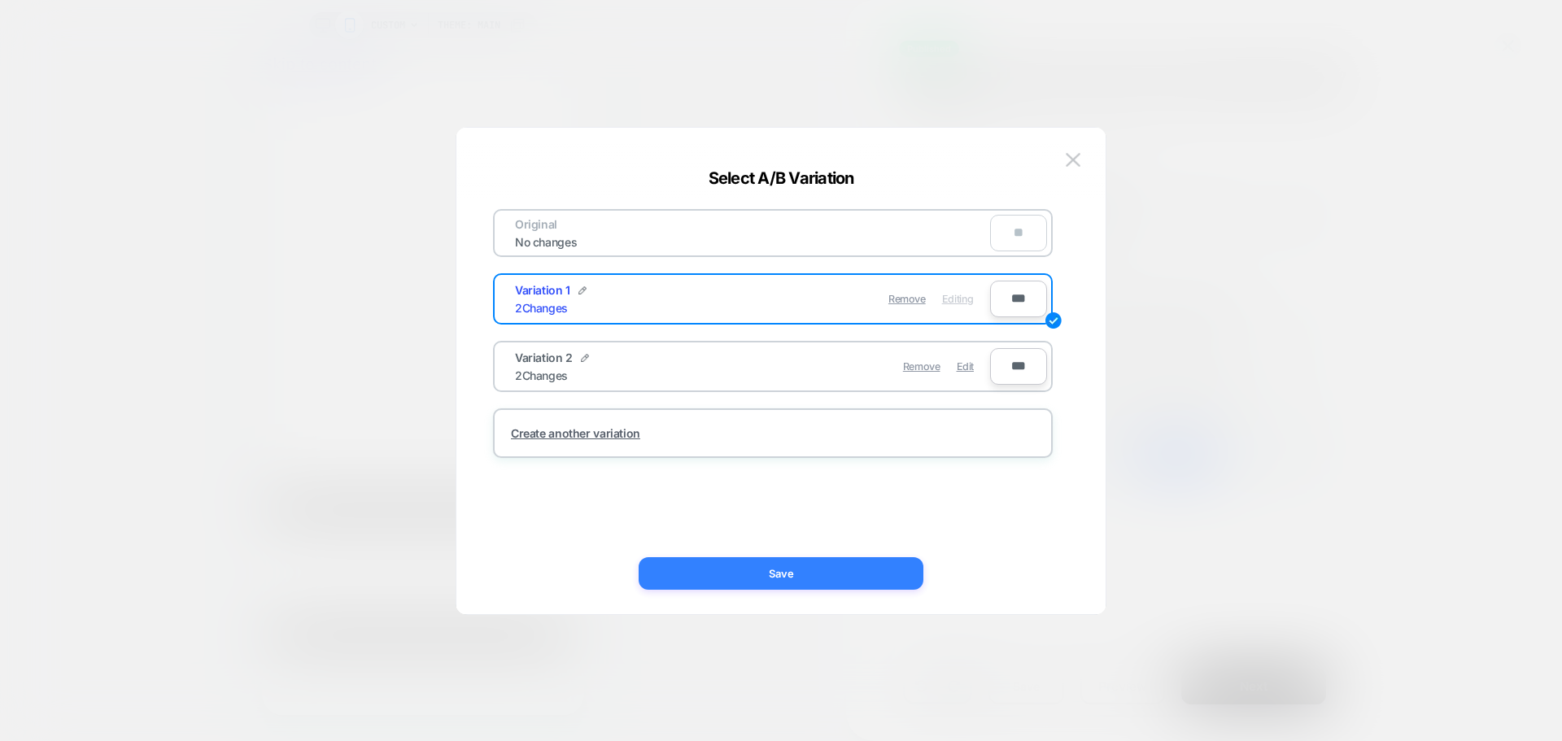
click at [773, 573] on button "Save" at bounding box center [781, 573] width 285 height 33
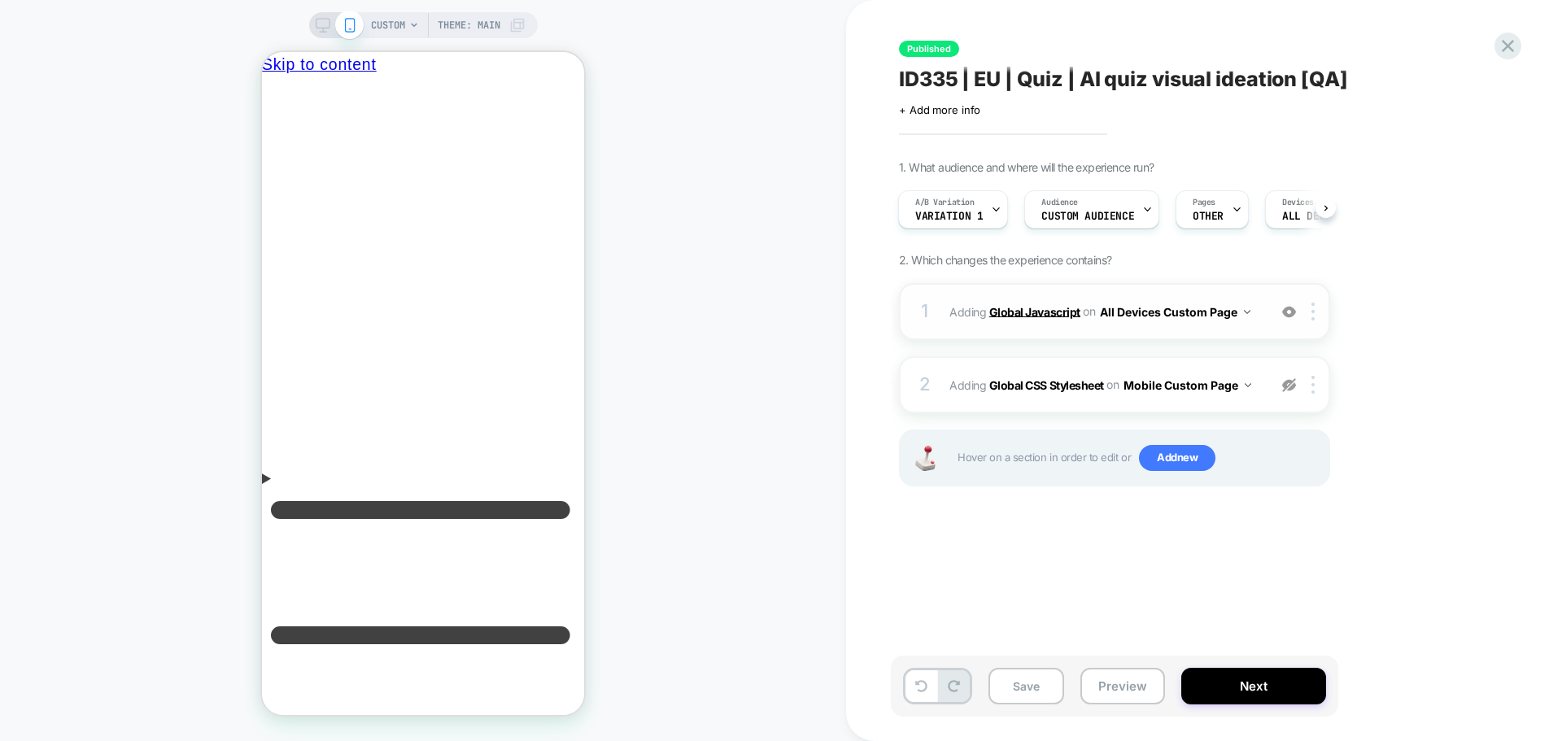
click at [1055, 314] on b "Global Javascript" at bounding box center [1034, 311] width 91 height 14
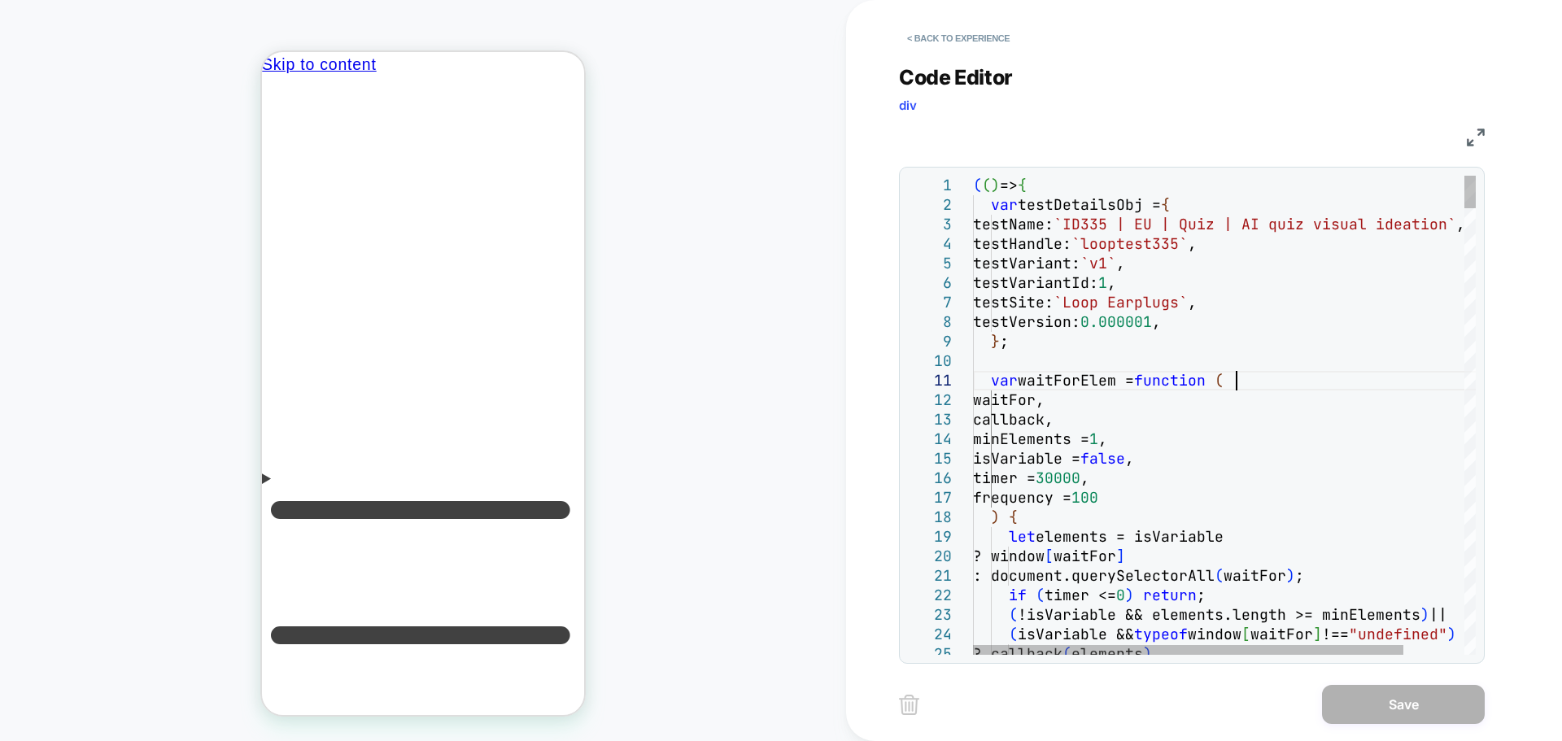
scroll to position [0, 0]
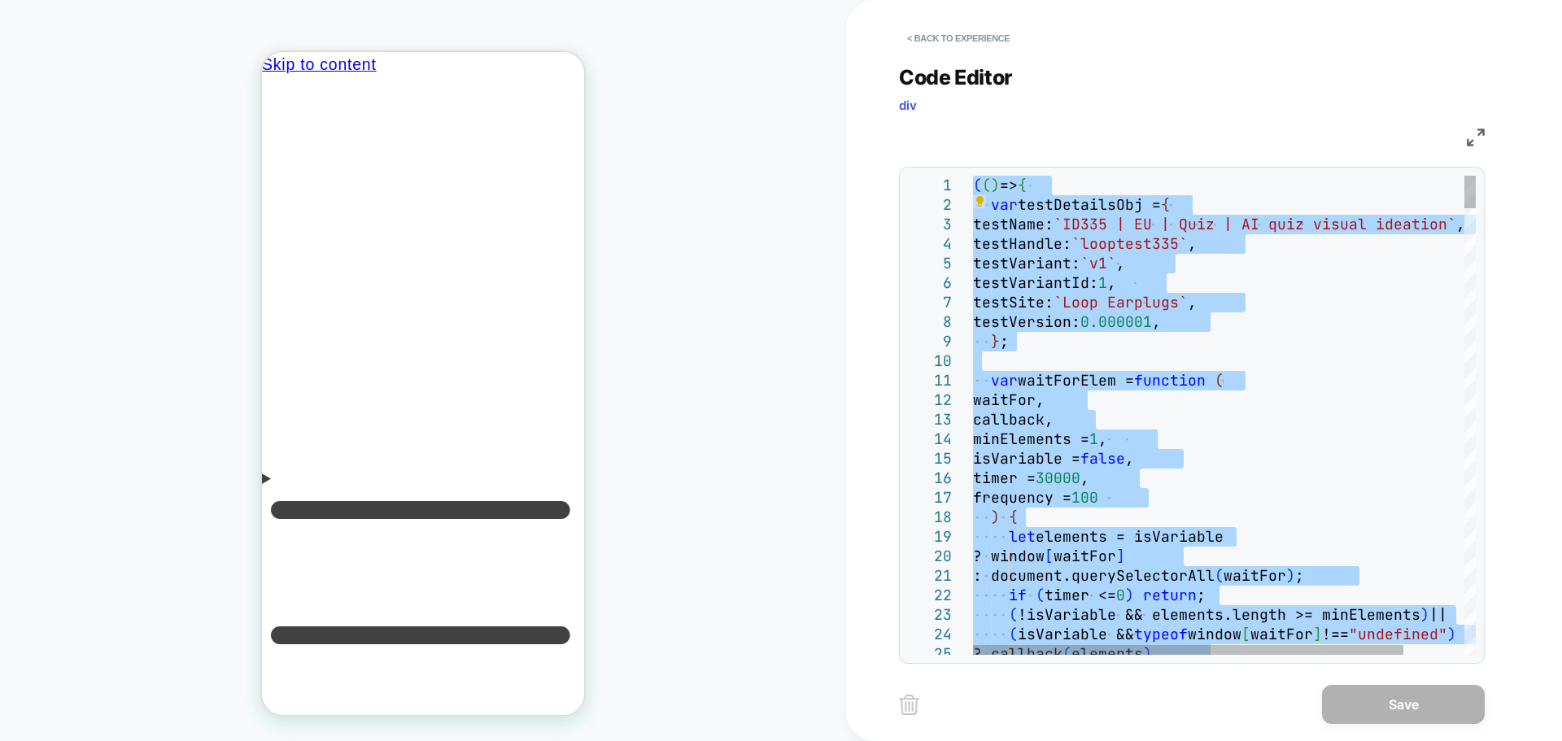
type textarea "**********"
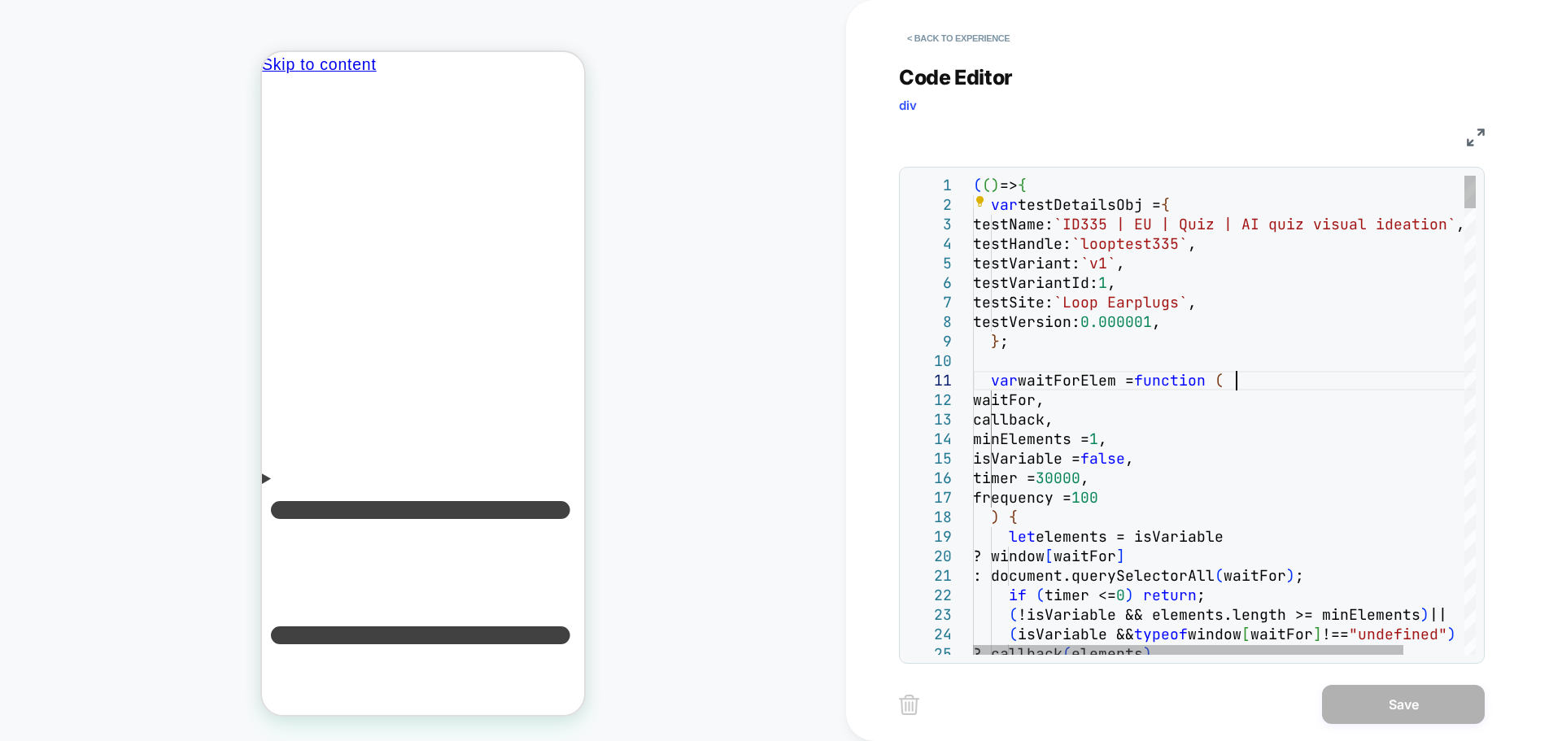
click at [941, 32] on button "< Back to experience" at bounding box center [958, 38] width 119 height 26
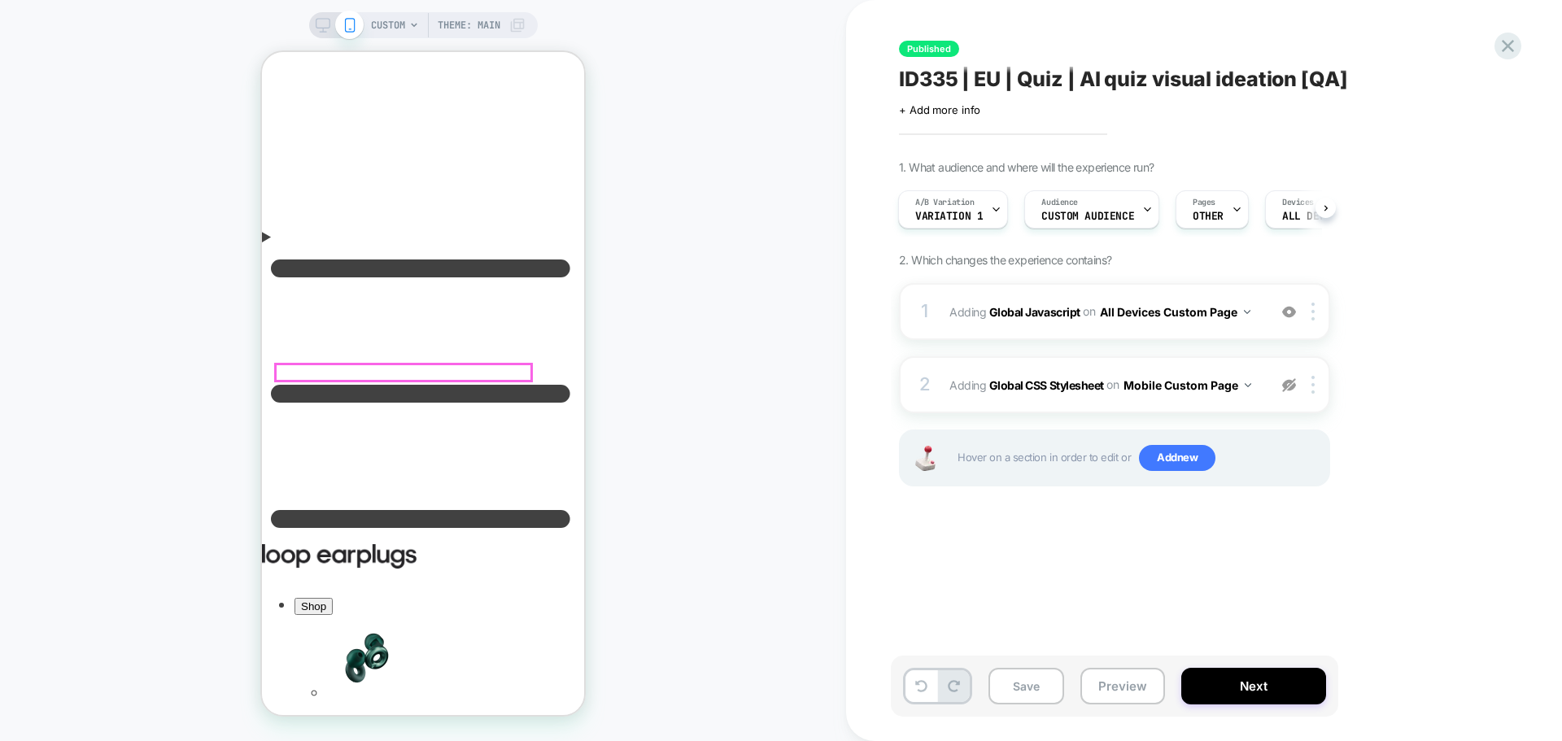
scroll to position [244, 0]
